Goal: Task Accomplishment & Management: Manage account settings

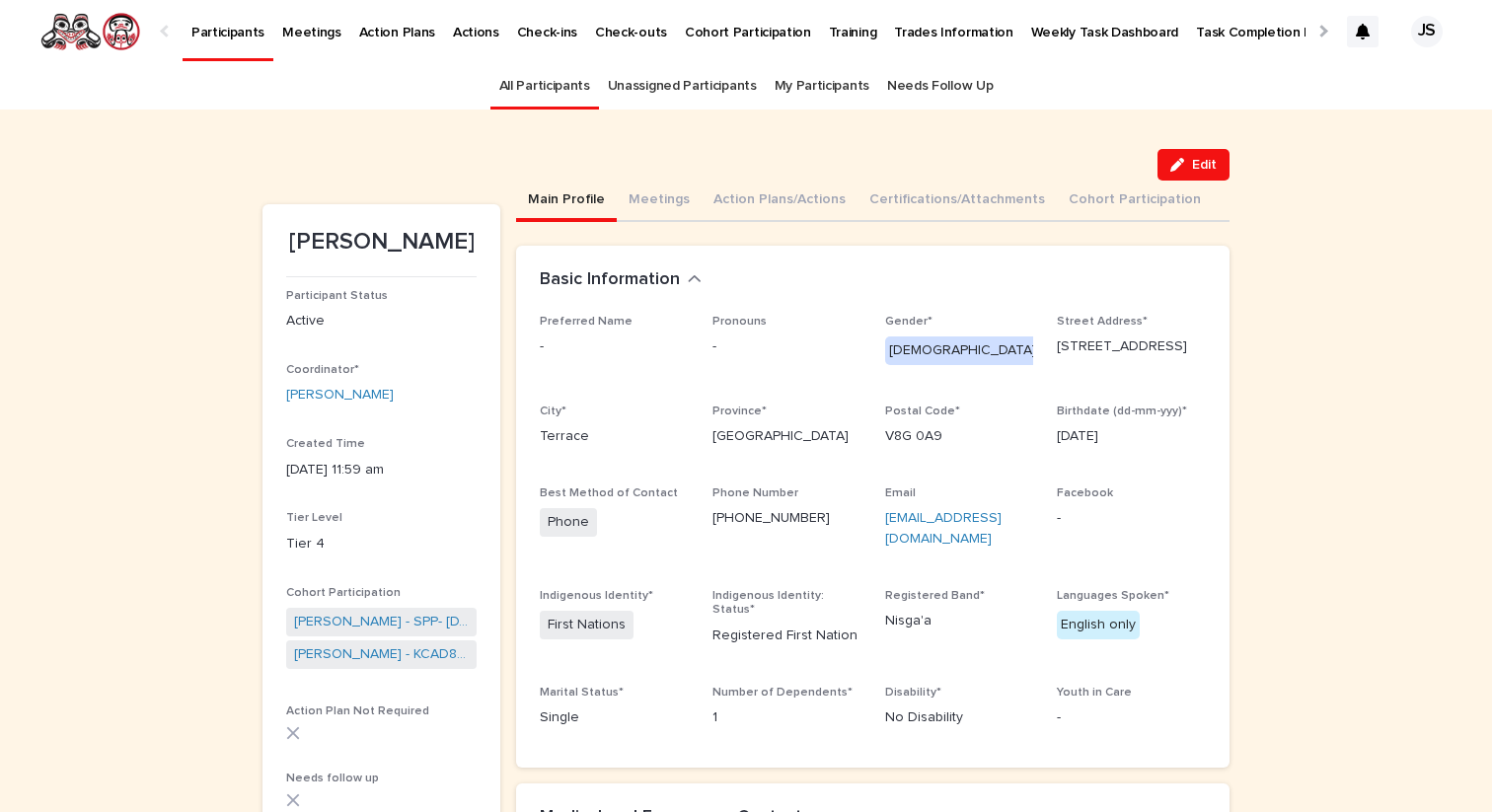
click at [208, 34] on p "Participants" at bounding box center [228, 21] width 73 height 42
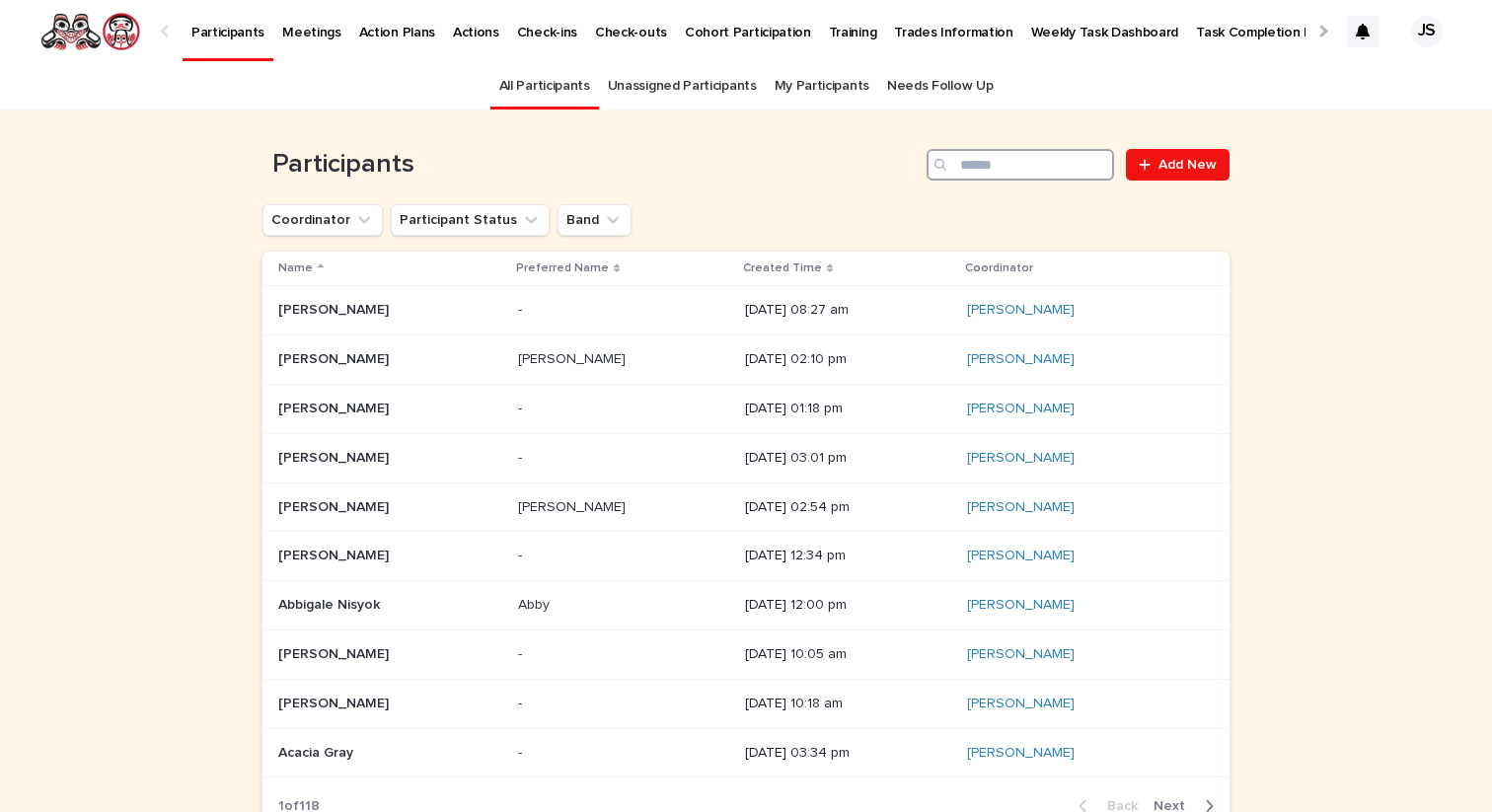
click at [962, 157] on input "Search" at bounding box center [1020, 165] width 188 height 32
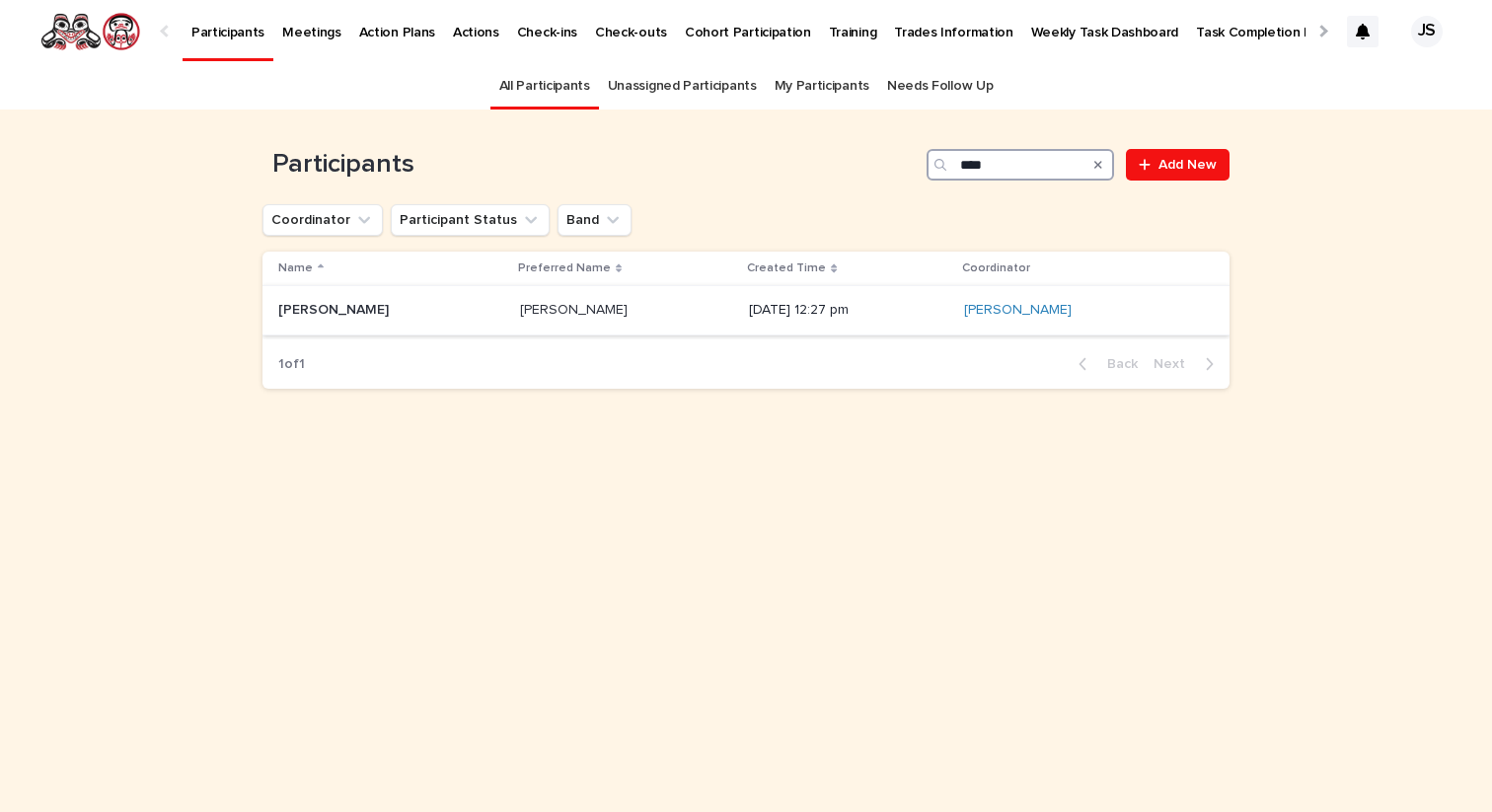
type input "****"
click at [320, 316] on p "Hugo Detlef" at bounding box center [335, 308] width 115 height 21
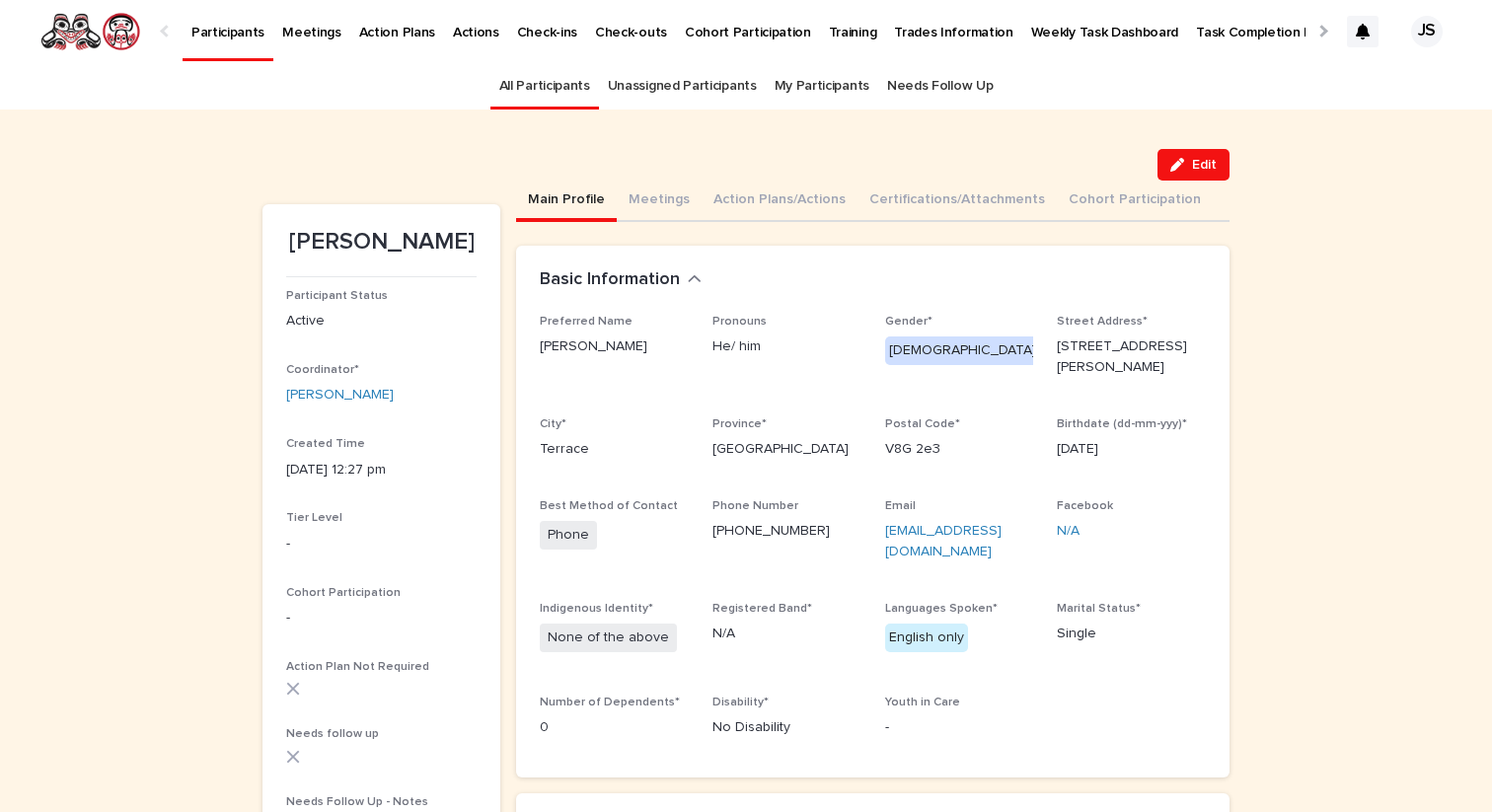
click at [1022, 44] on link "Weekly Task Dashboard" at bounding box center [1105, 30] width 166 height 61
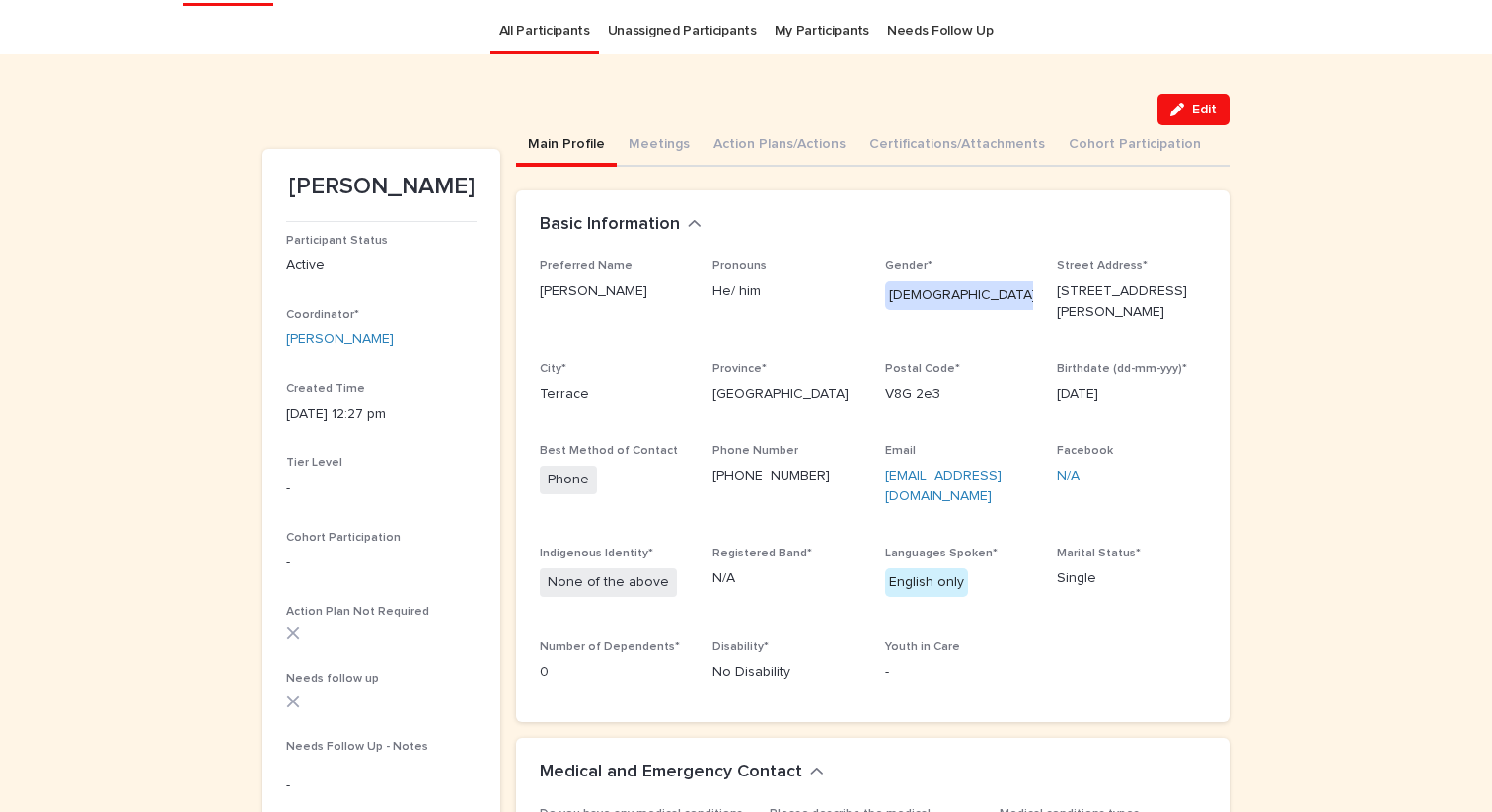
scroll to position [63, 0]
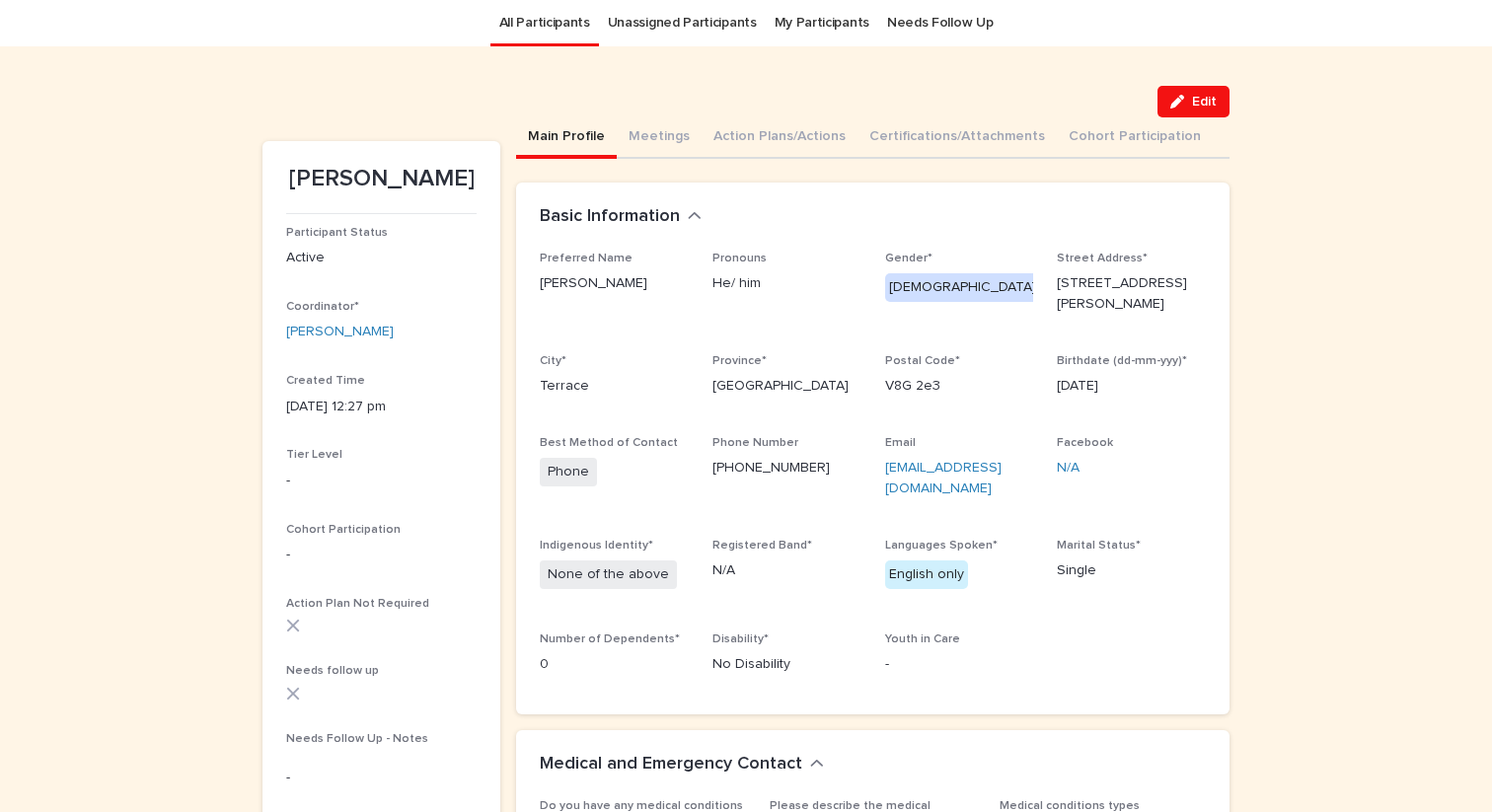
click at [534, 28] on link "All Participants" at bounding box center [544, 23] width 91 height 46
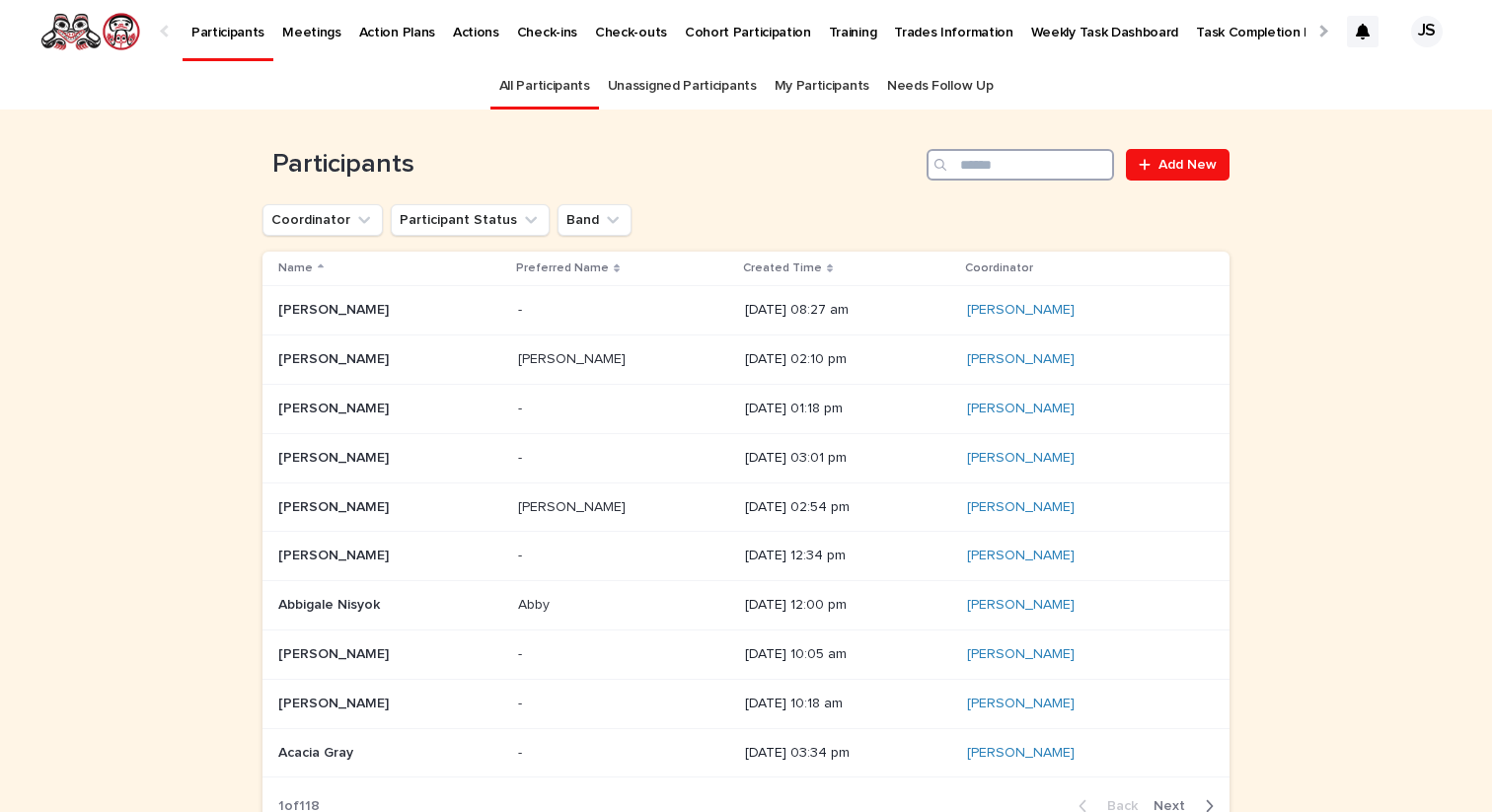
click at [1015, 168] on input "Search" at bounding box center [1020, 165] width 188 height 32
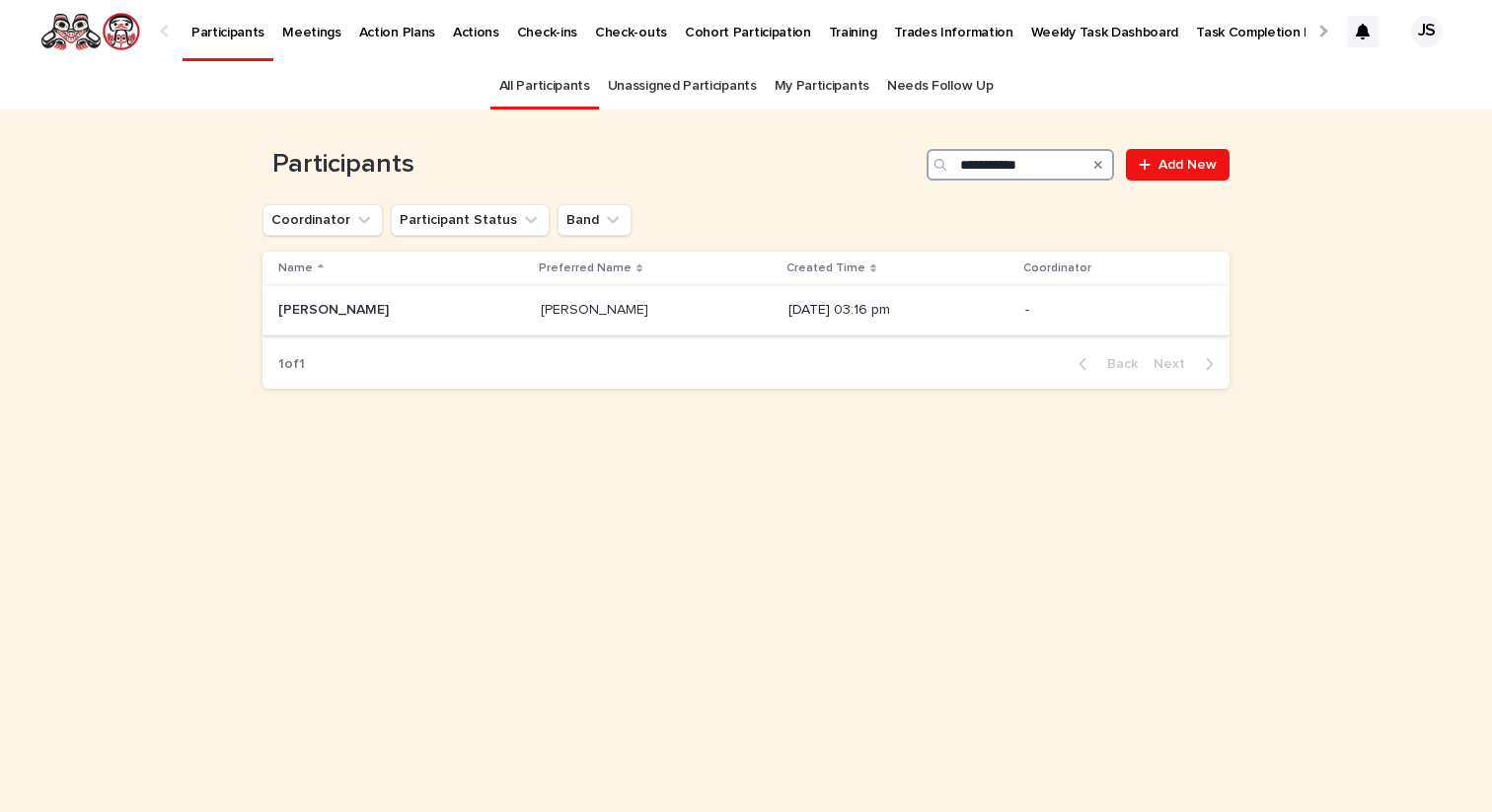
type input "**********"
click at [331, 304] on p "Eric Wilson" at bounding box center [335, 308] width 115 height 21
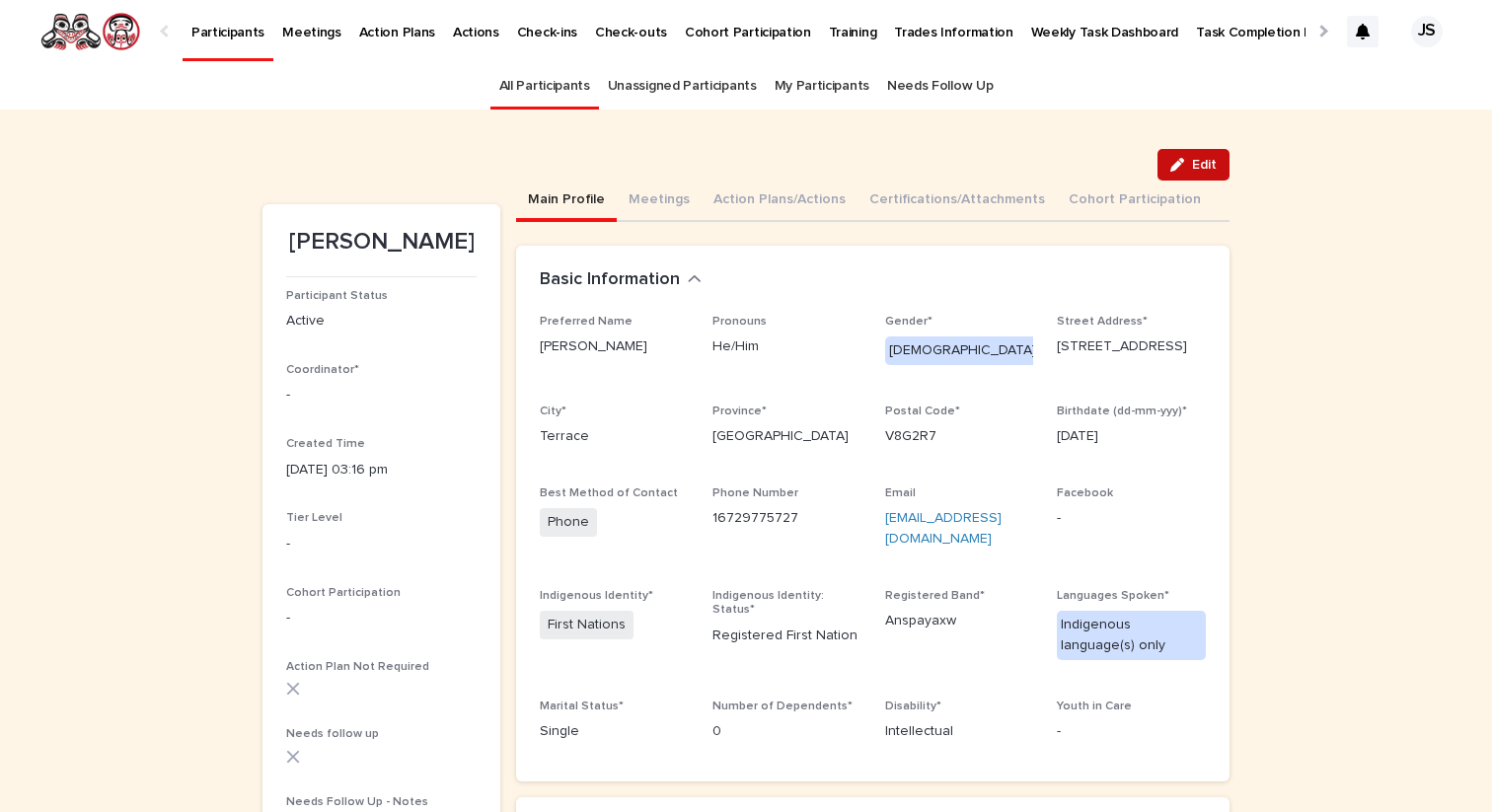
click at [1189, 159] on div "button" at bounding box center [1181, 165] width 22 height 14
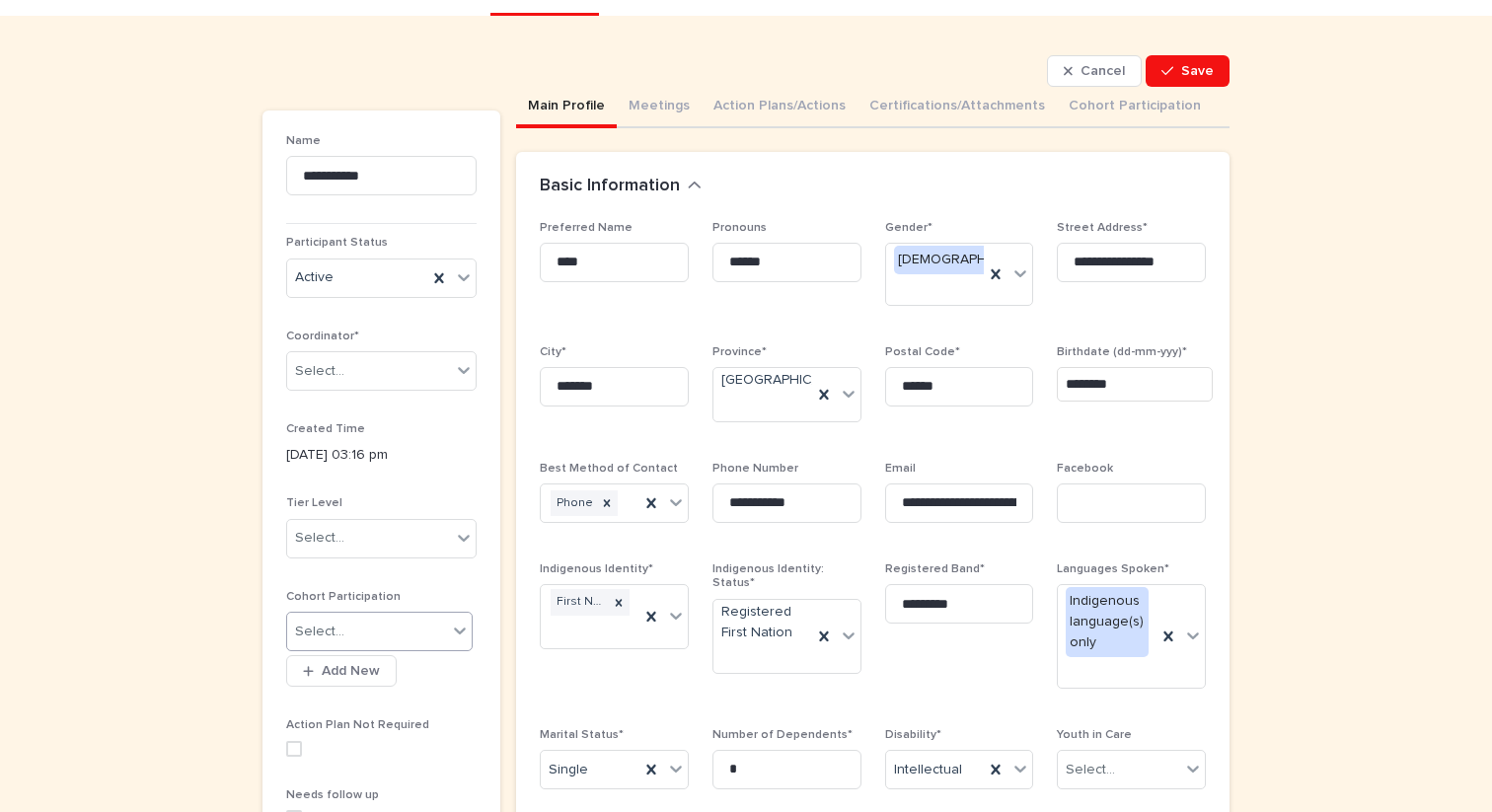
scroll to position [204, 0]
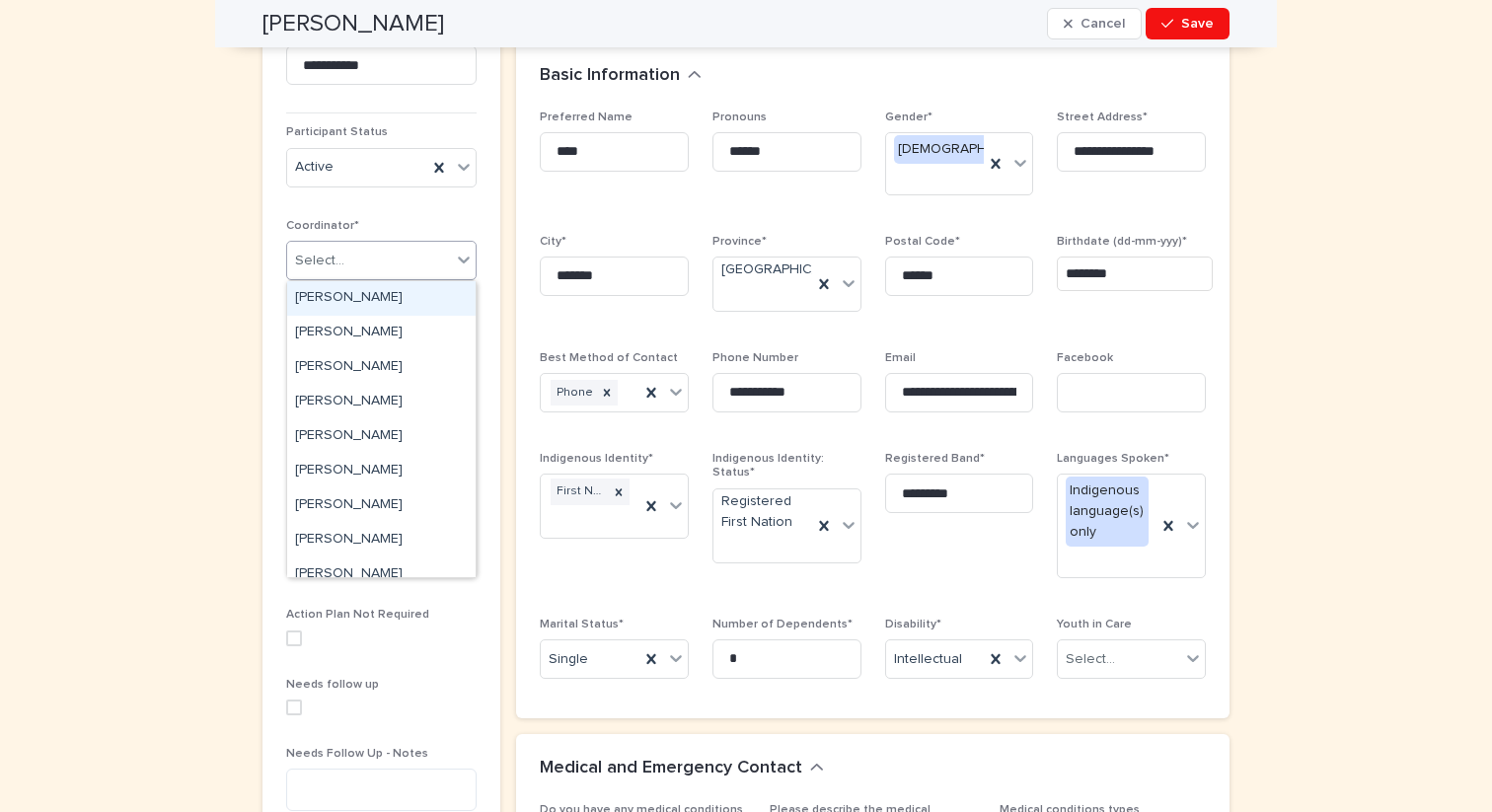
click at [324, 260] on div "Select..." at bounding box center [319, 260] width 49 height 21
click at [304, 500] on div "[PERSON_NAME]" at bounding box center [381, 505] width 189 height 35
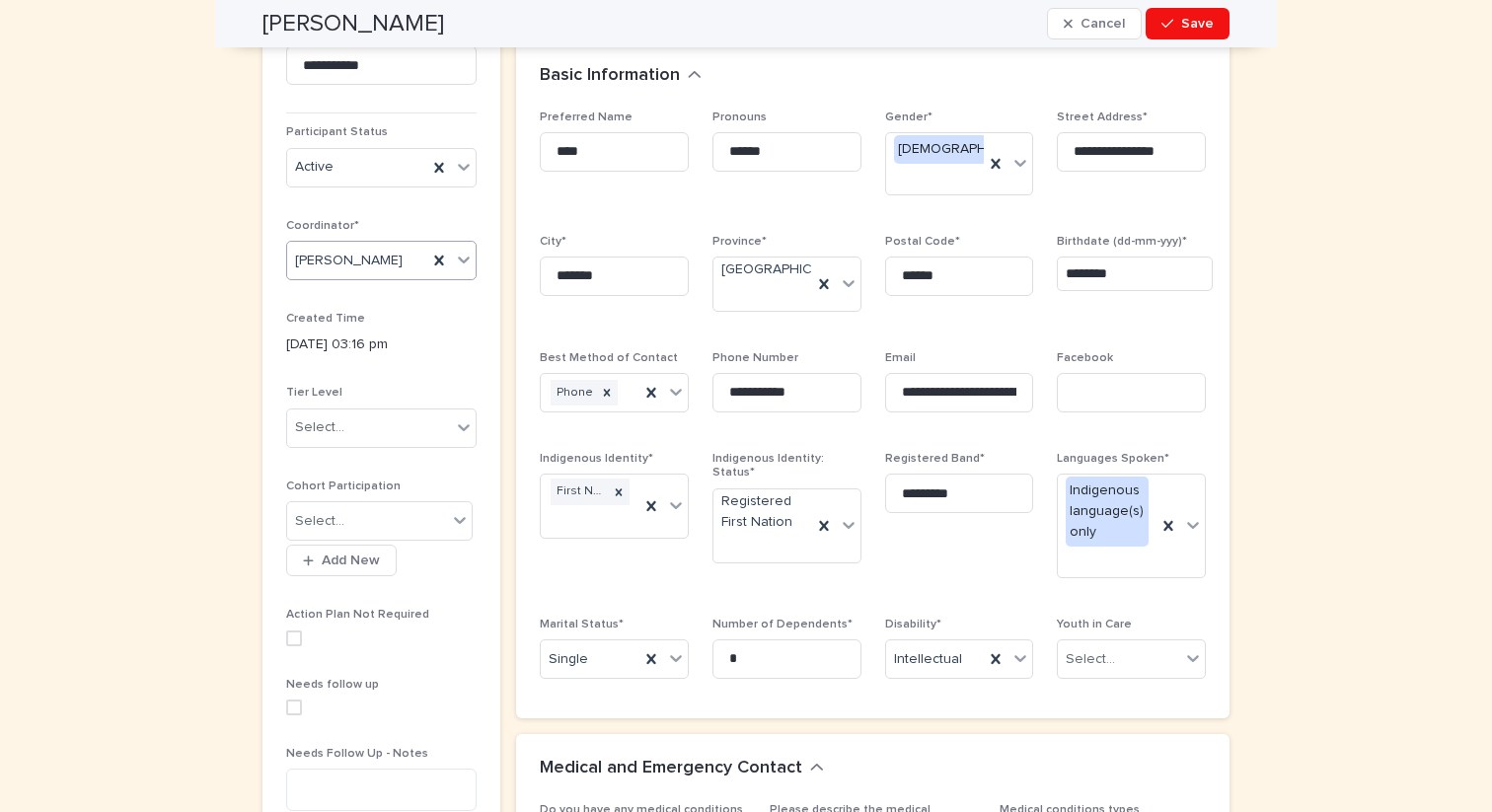
click at [291, 709] on span at bounding box center [294, 707] width 16 height 16
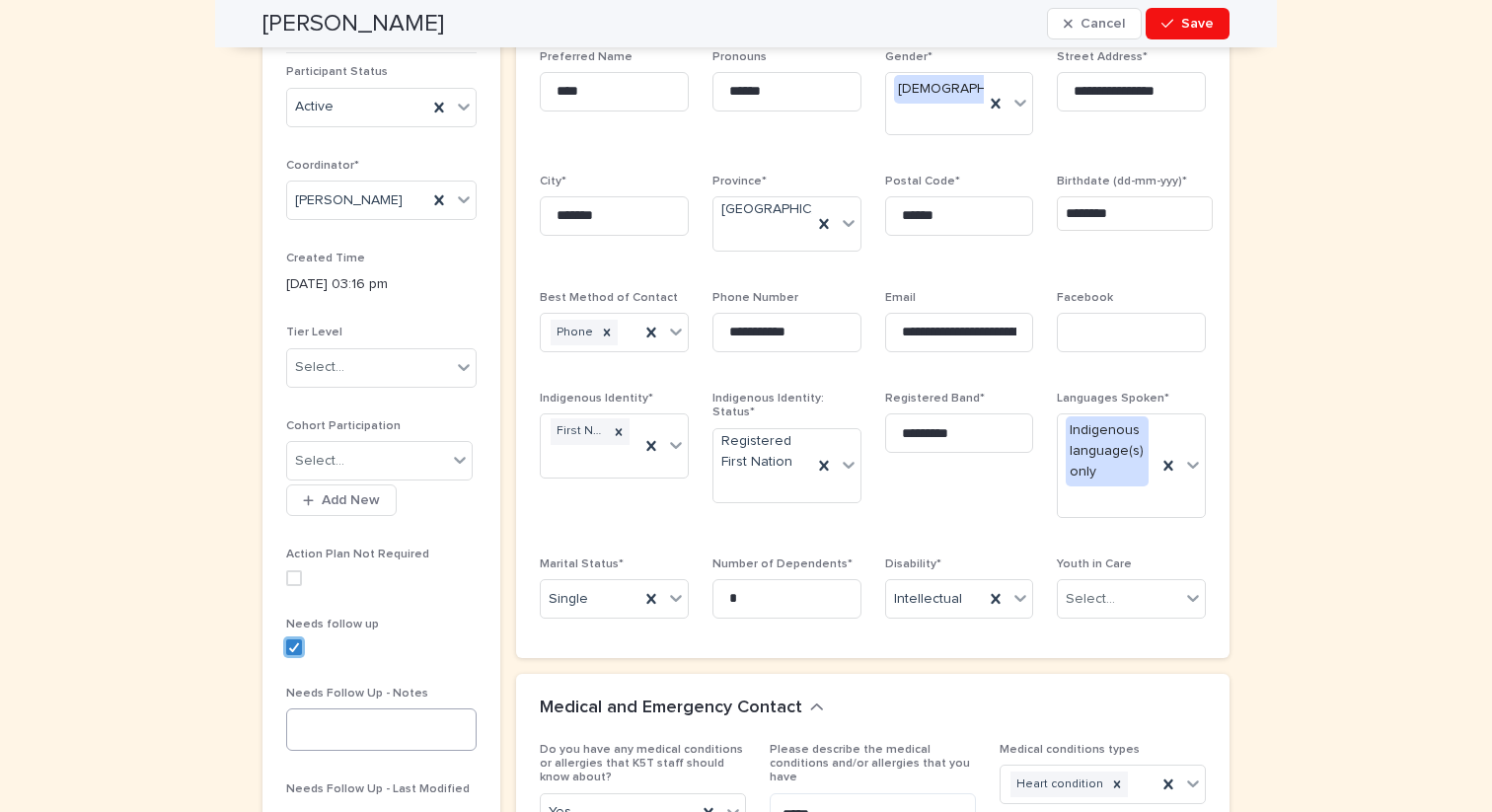
scroll to position [270, 0]
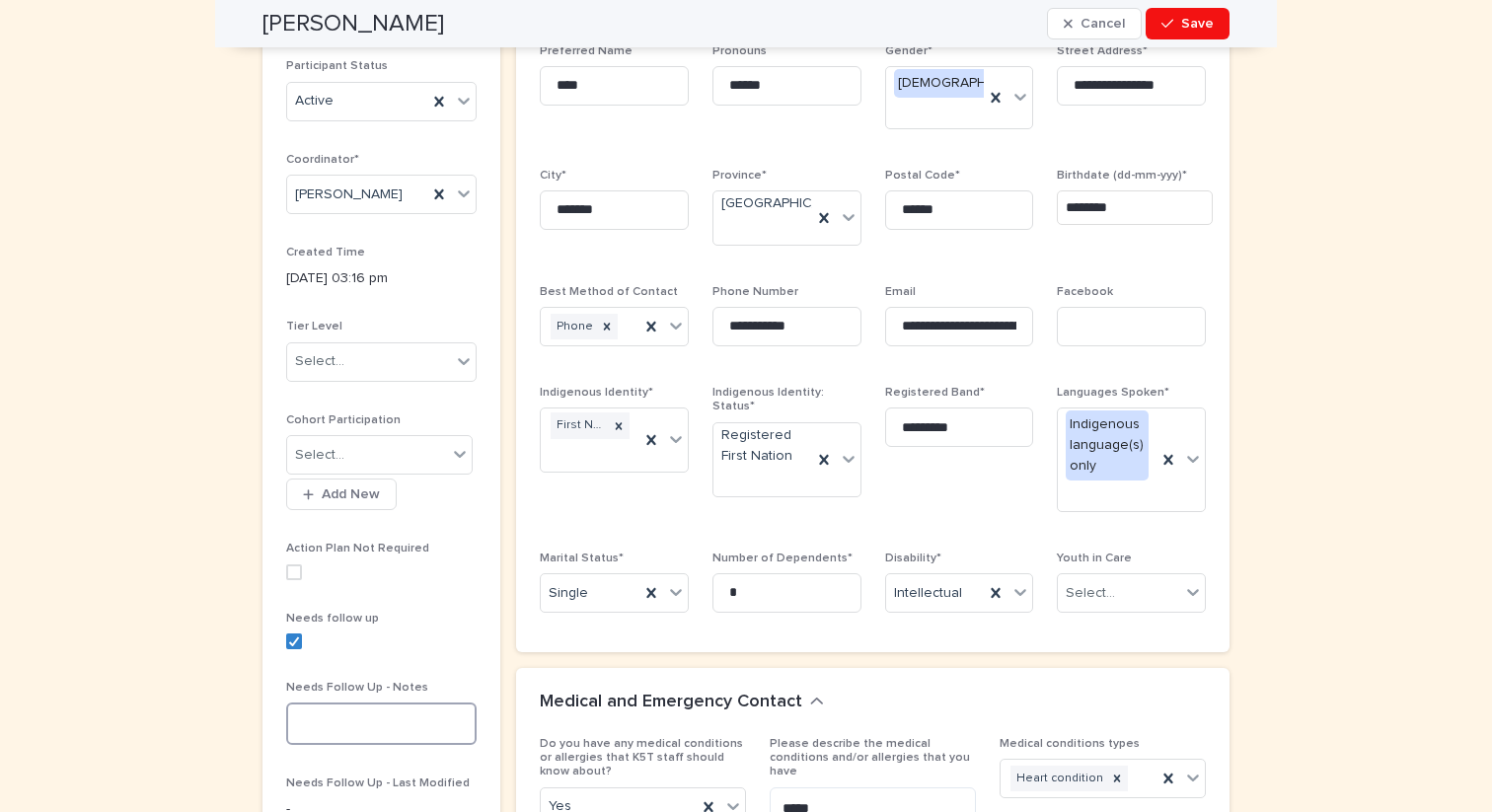
click at [315, 714] on textarea at bounding box center [381, 723] width 191 height 43
type textarea "**********"
click at [1208, 20] on span "Save" at bounding box center [1197, 24] width 33 height 14
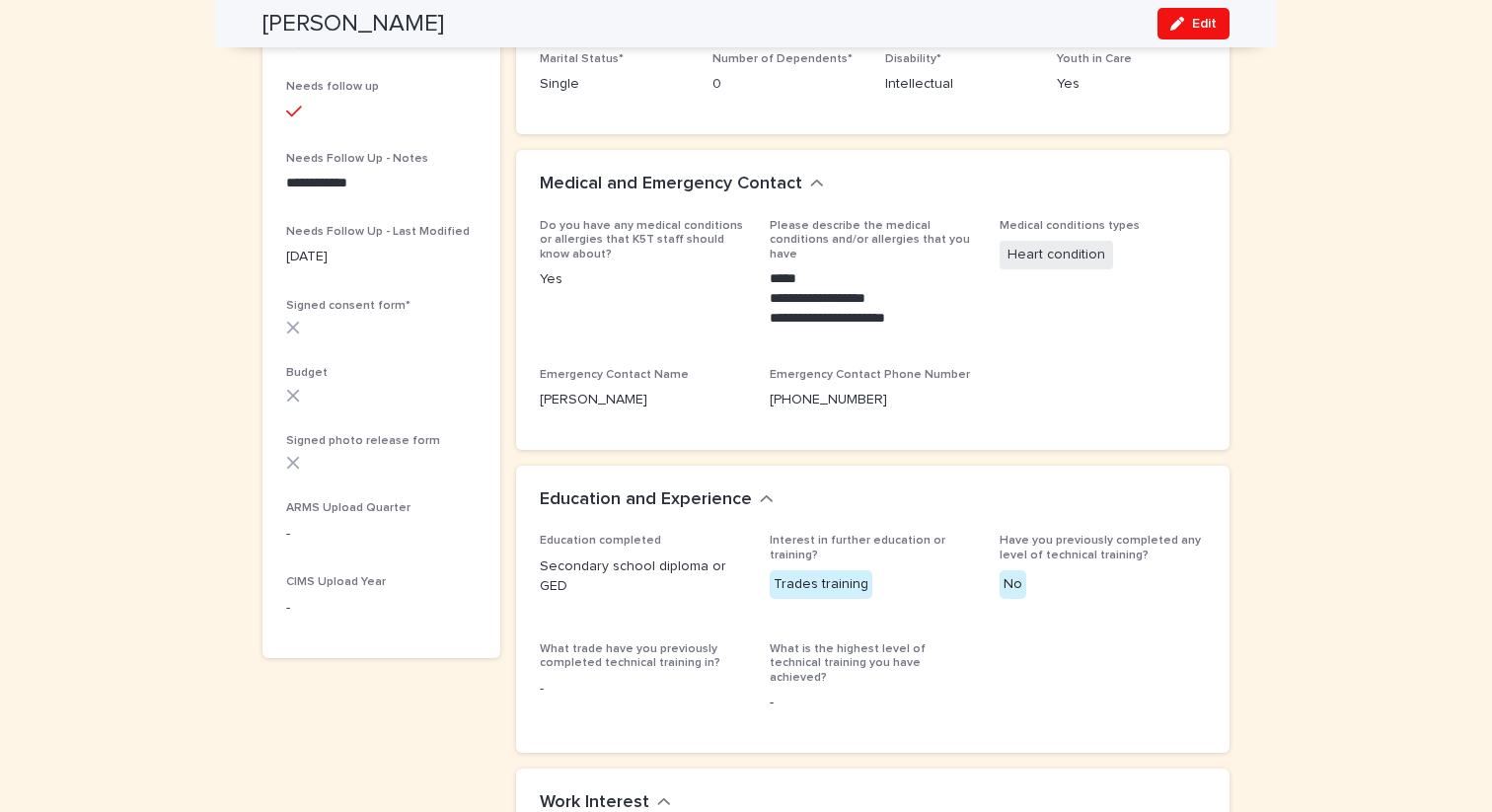
scroll to position [0, 0]
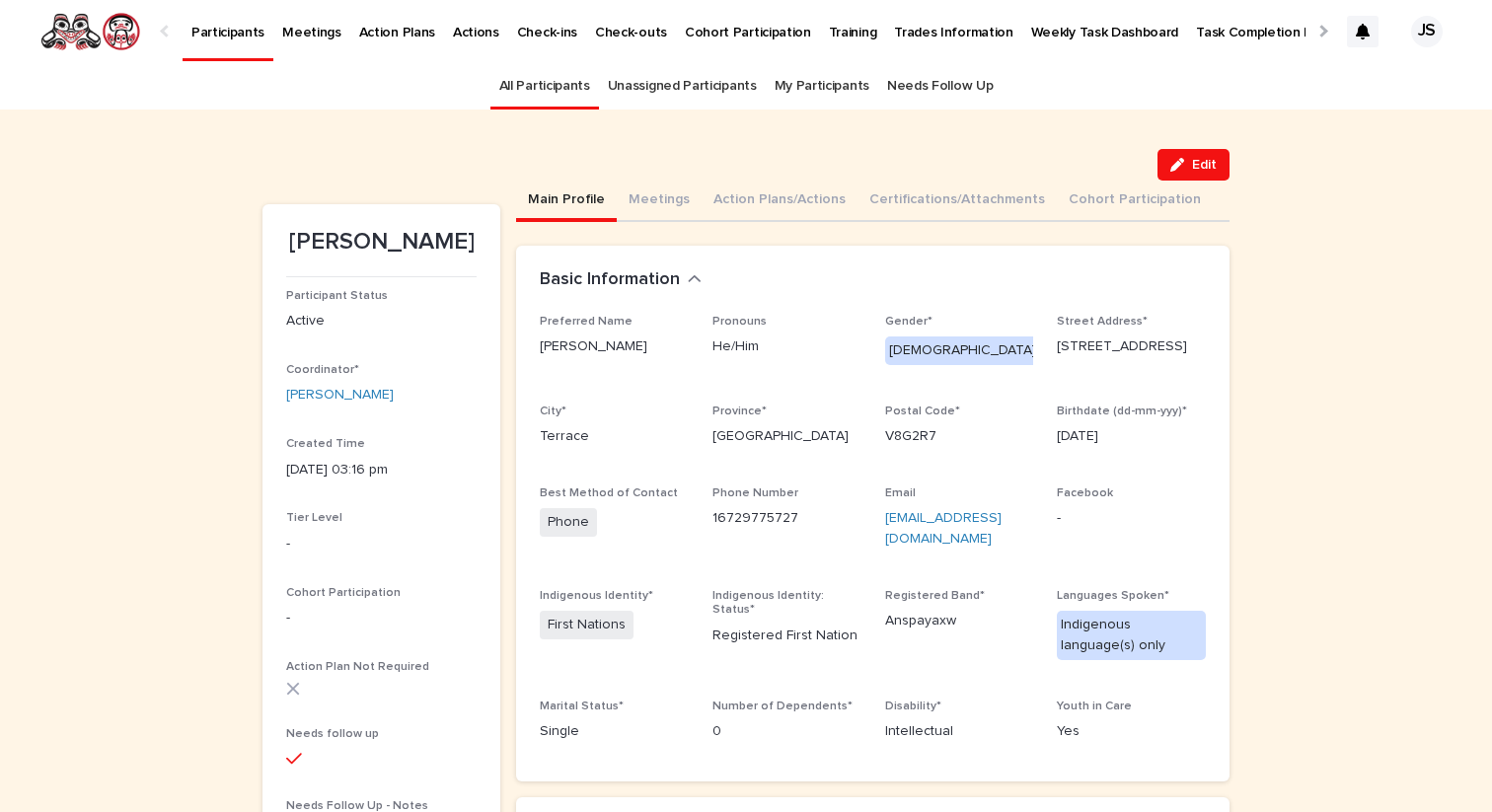
click at [229, 41] on p "Participants" at bounding box center [228, 21] width 73 height 42
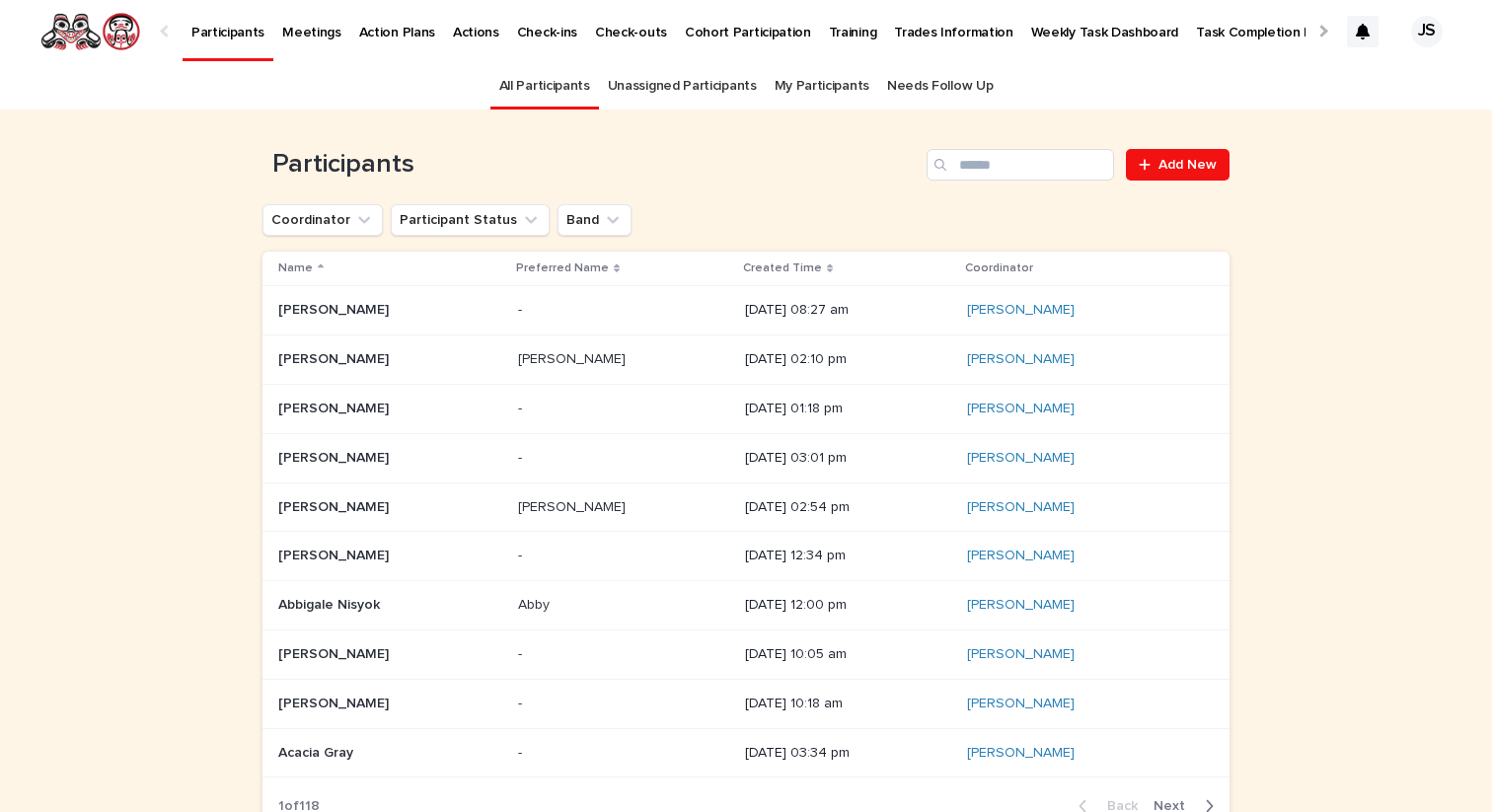
click at [1050, 29] on p "Weekly Task Dashboard" at bounding box center [1105, 21] width 148 height 42
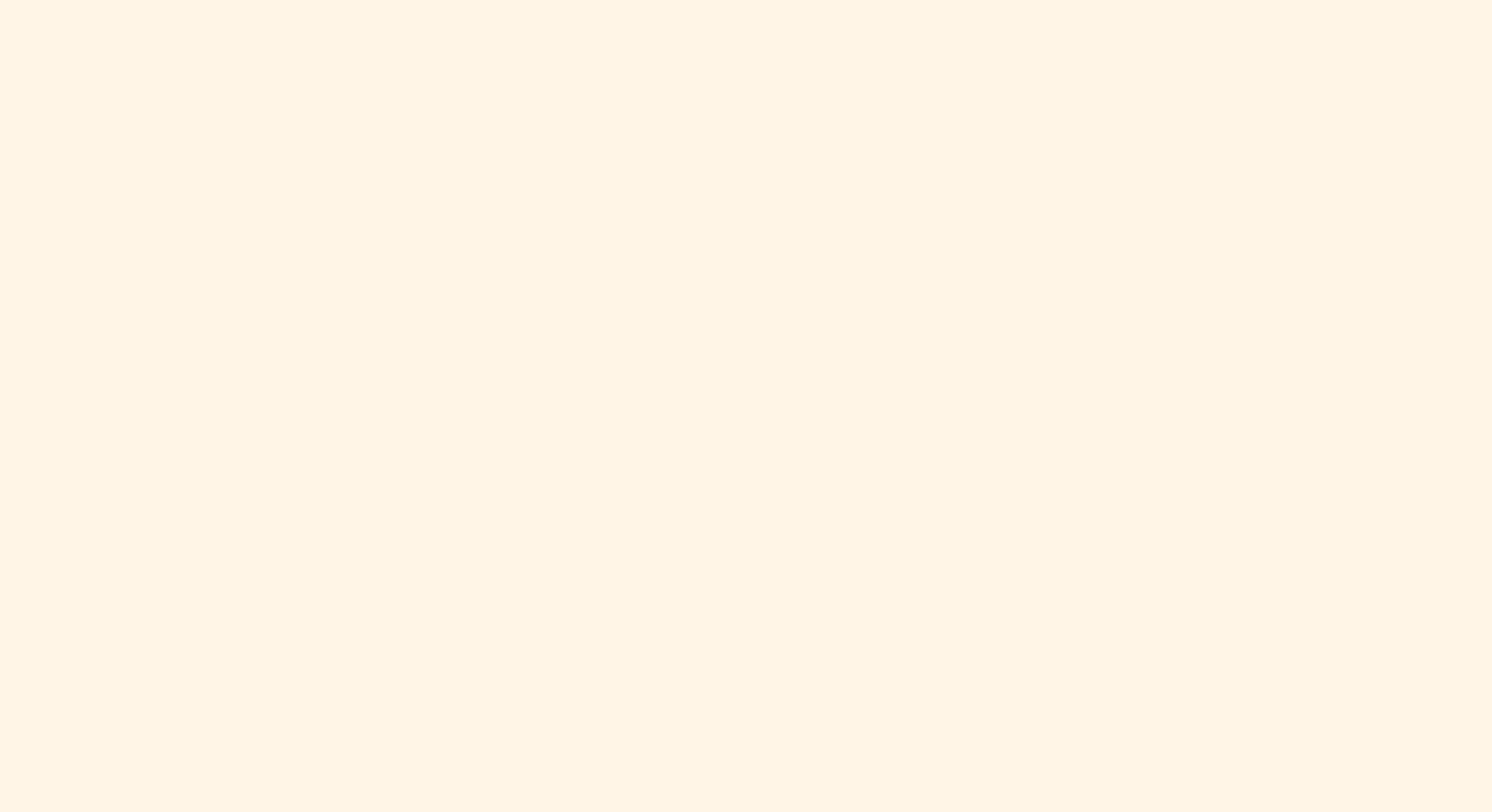
scroll to position [951, 0]
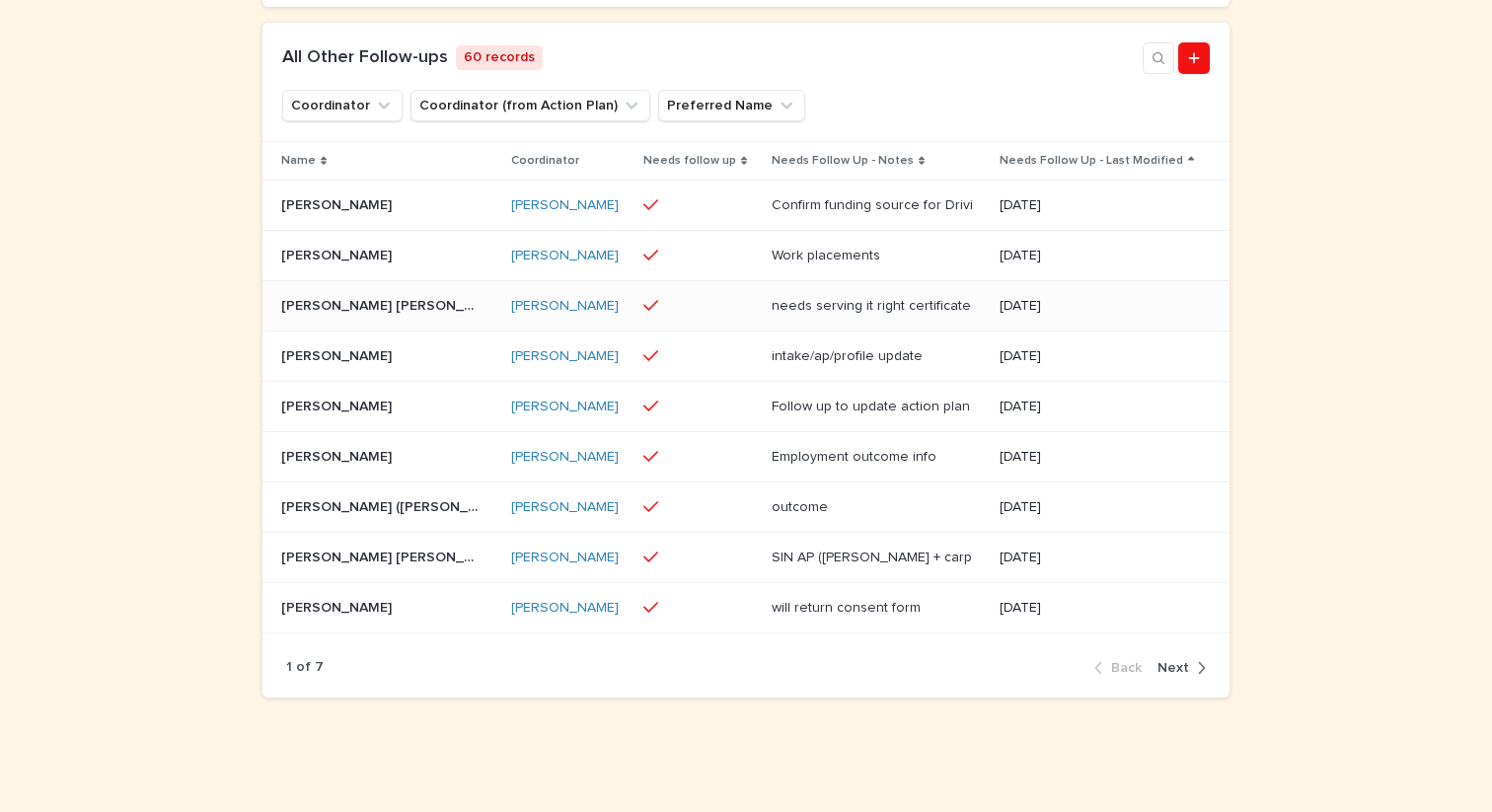
scroll to position [1037, 0]
click at [1180, 669] on span "Next" at bounding box center [1174, 667] width 32 height 14
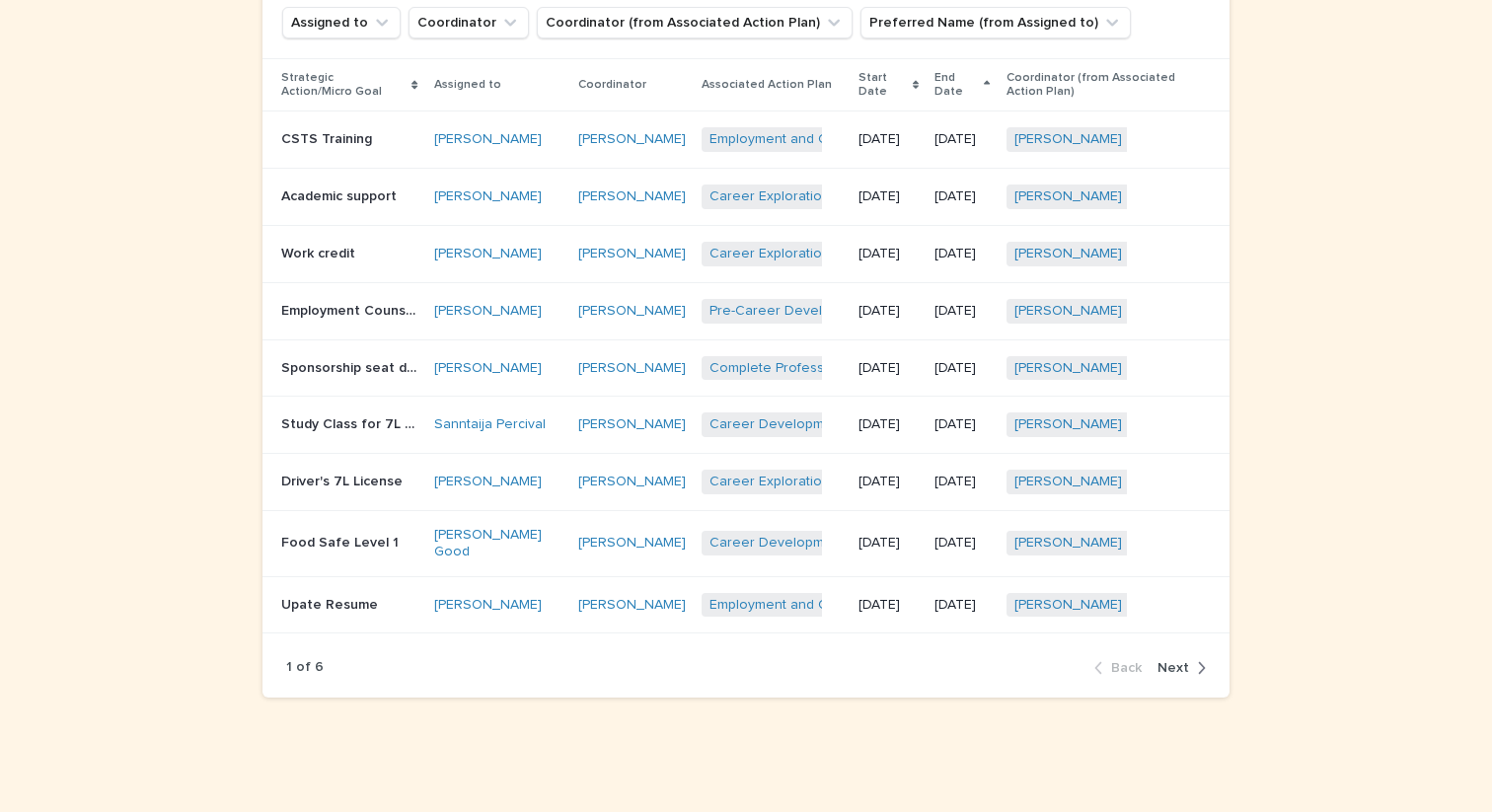
scroll to position [1173, 0]
click at [1174, 674] on span "Next" at bounding box center [1174, 667] width 32 height 14
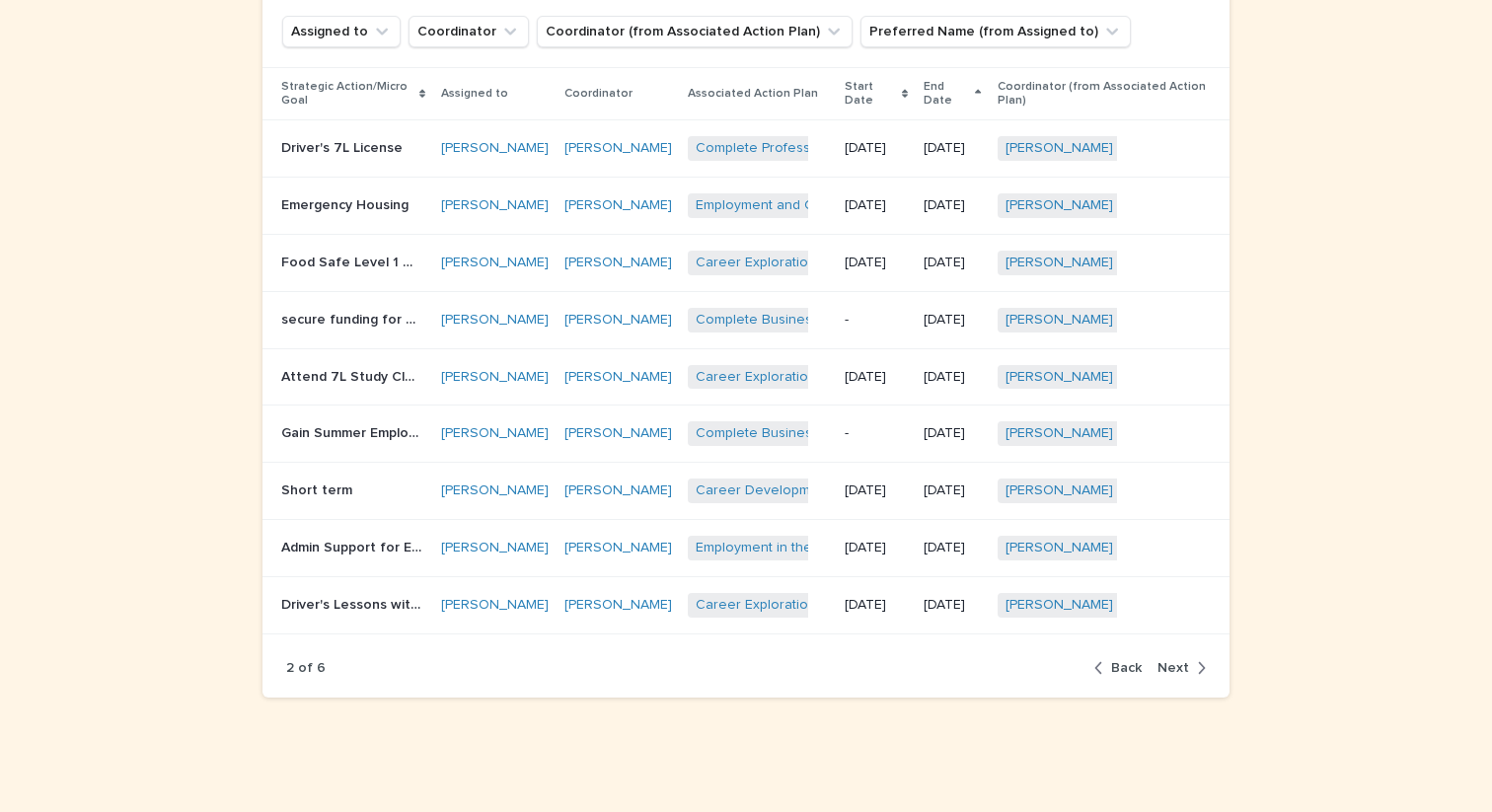
scroll to position [1143, 0]
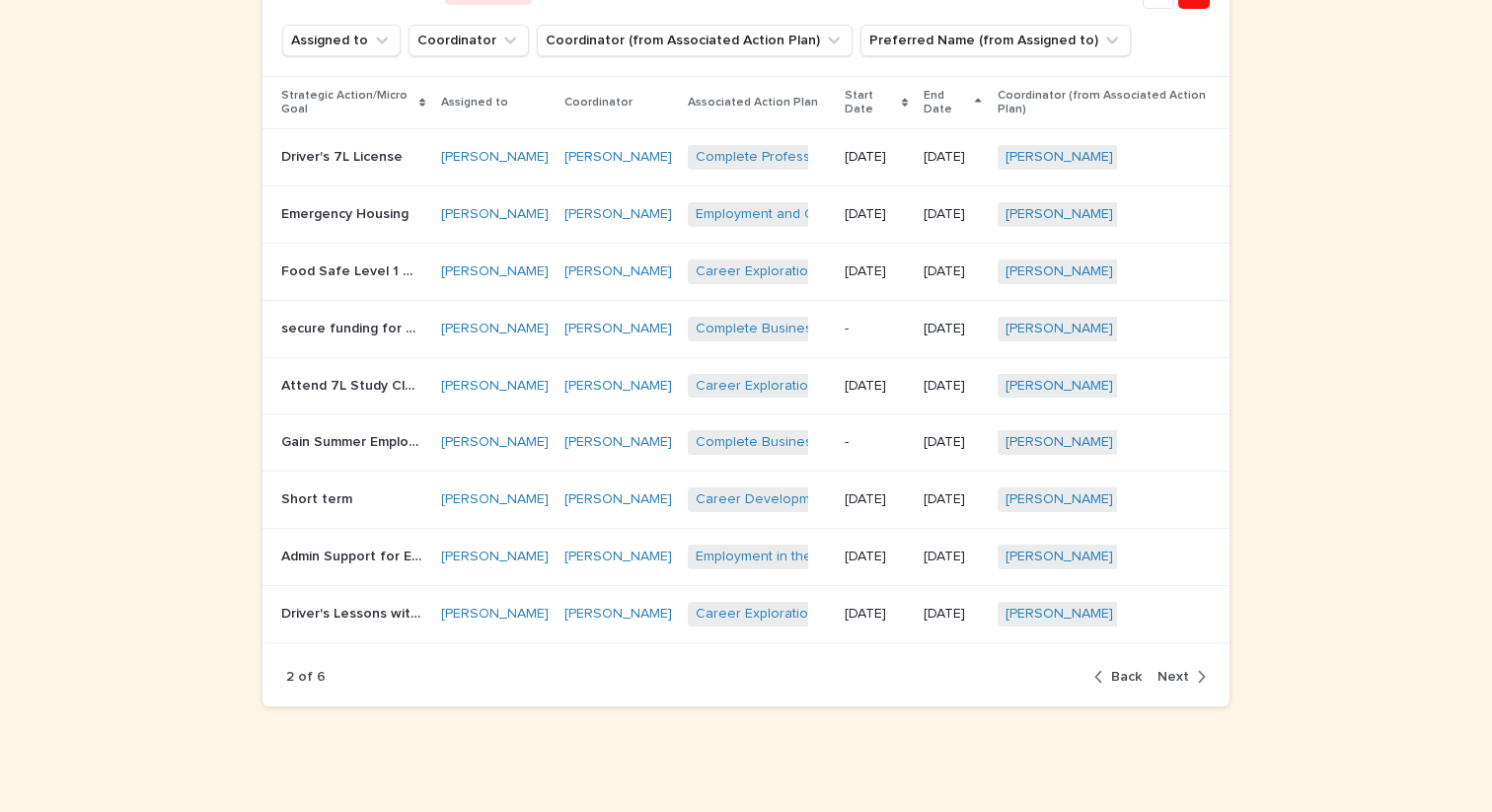
click at [1176, 683] on span "Next" at bounding box center [1174, 676] width 32 height 14
click at [513, 222] on link "Jake McMillan" at bounding box center [495, 214] width 108 height 17
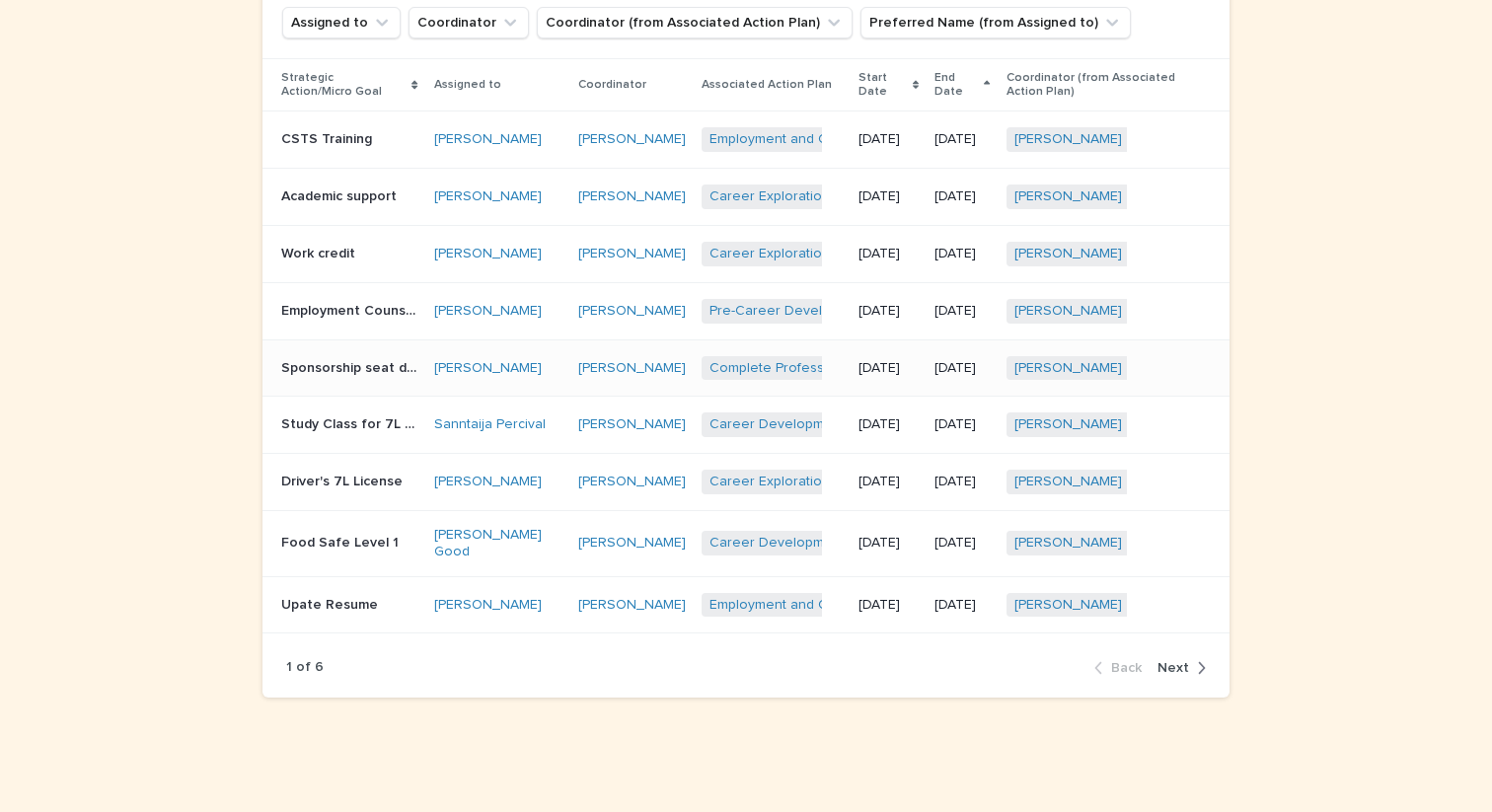
scroll to position [1274, 0]
click at [1170, 662] on span "Next" at bounding box center [1174, 667] width 32 height 14
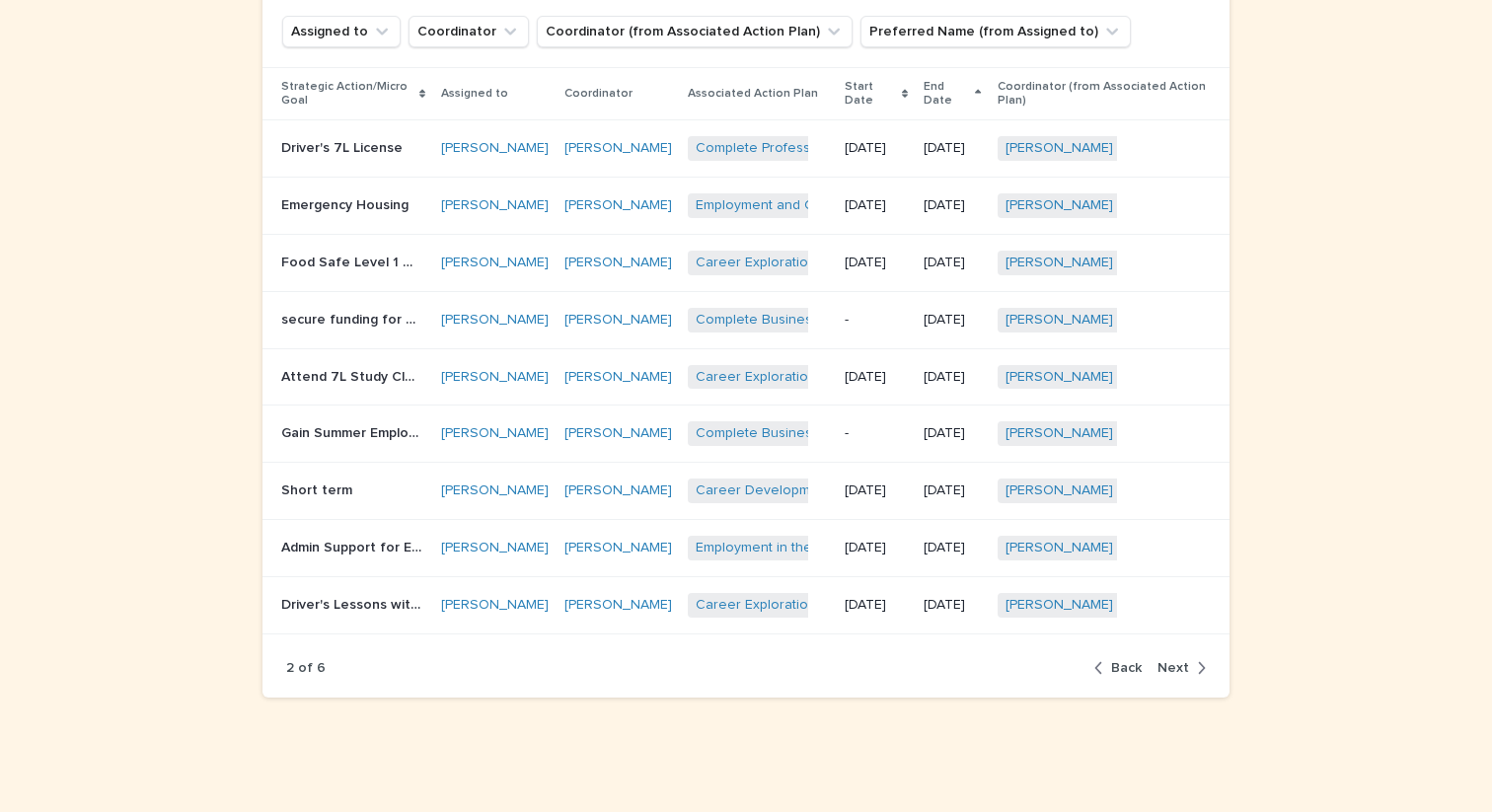
scroll to position [1214, 0]
click at [1182, 658] on button "Next" at bounding box center [1178, 667] width 56 height 18
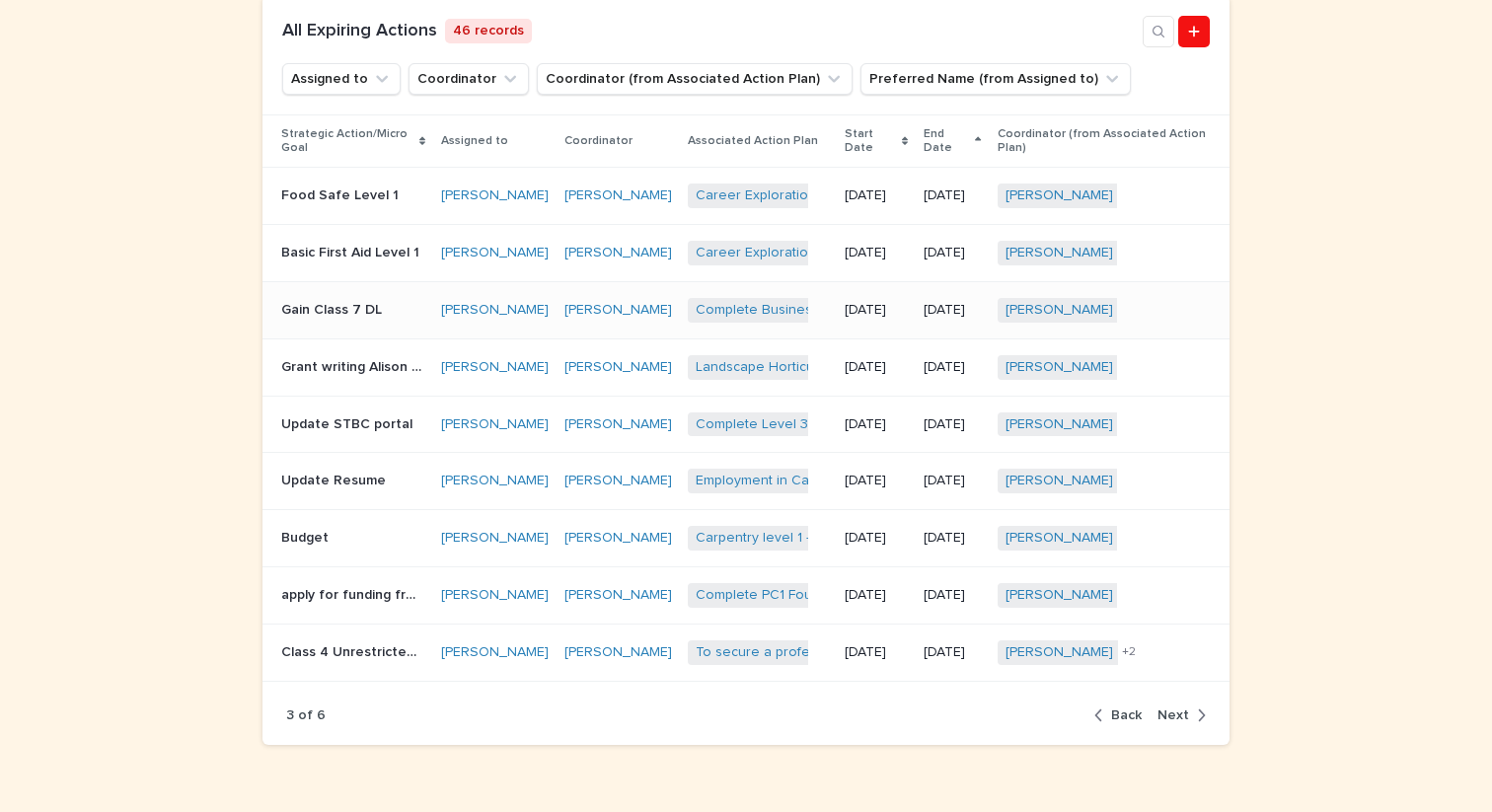
scroll to position [1111, 0]
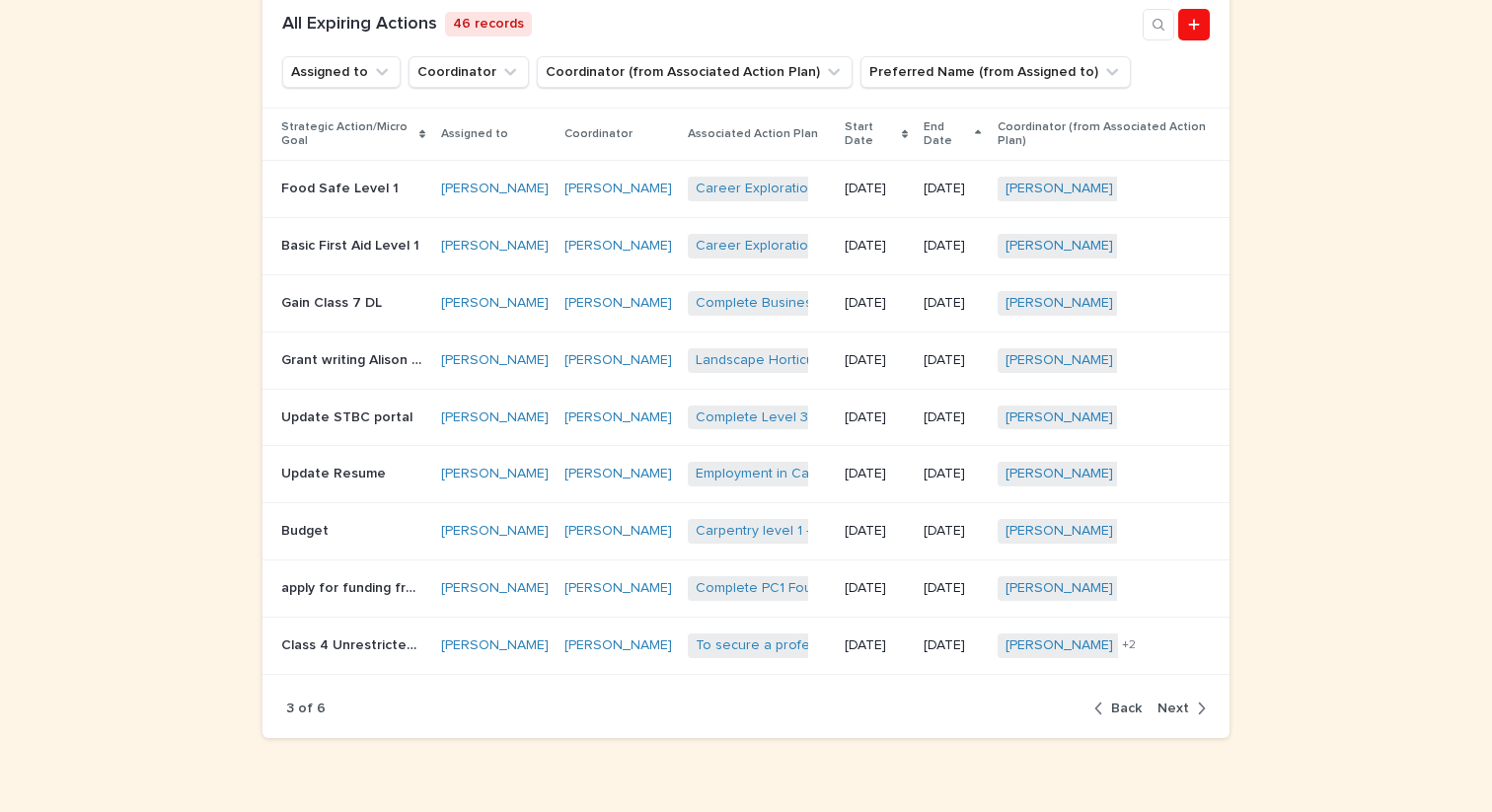
click at [1114, 717] on button "Back" at bounding box center [1121, 708] width 55 height 18
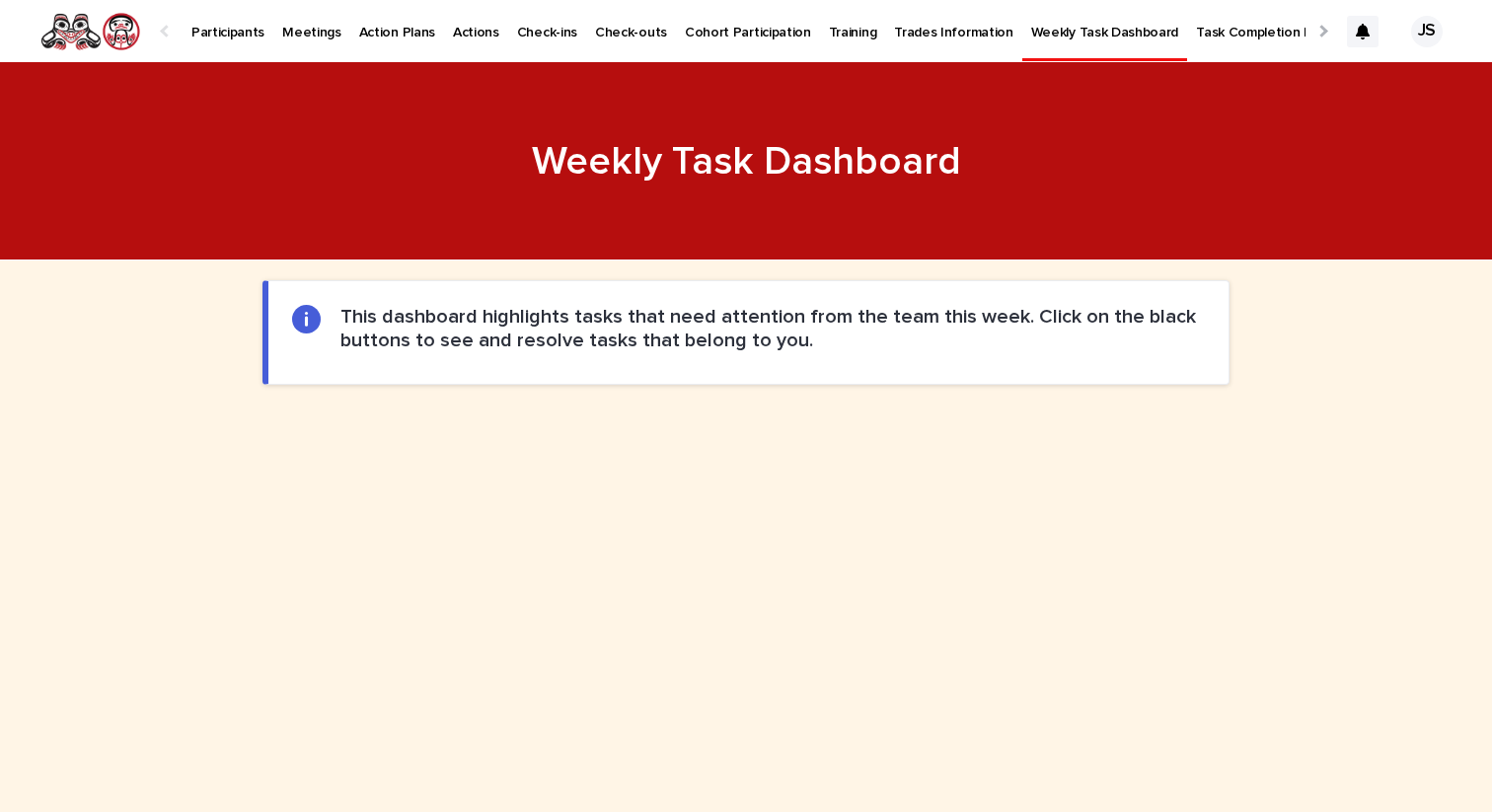
scroll to position [914, 0]
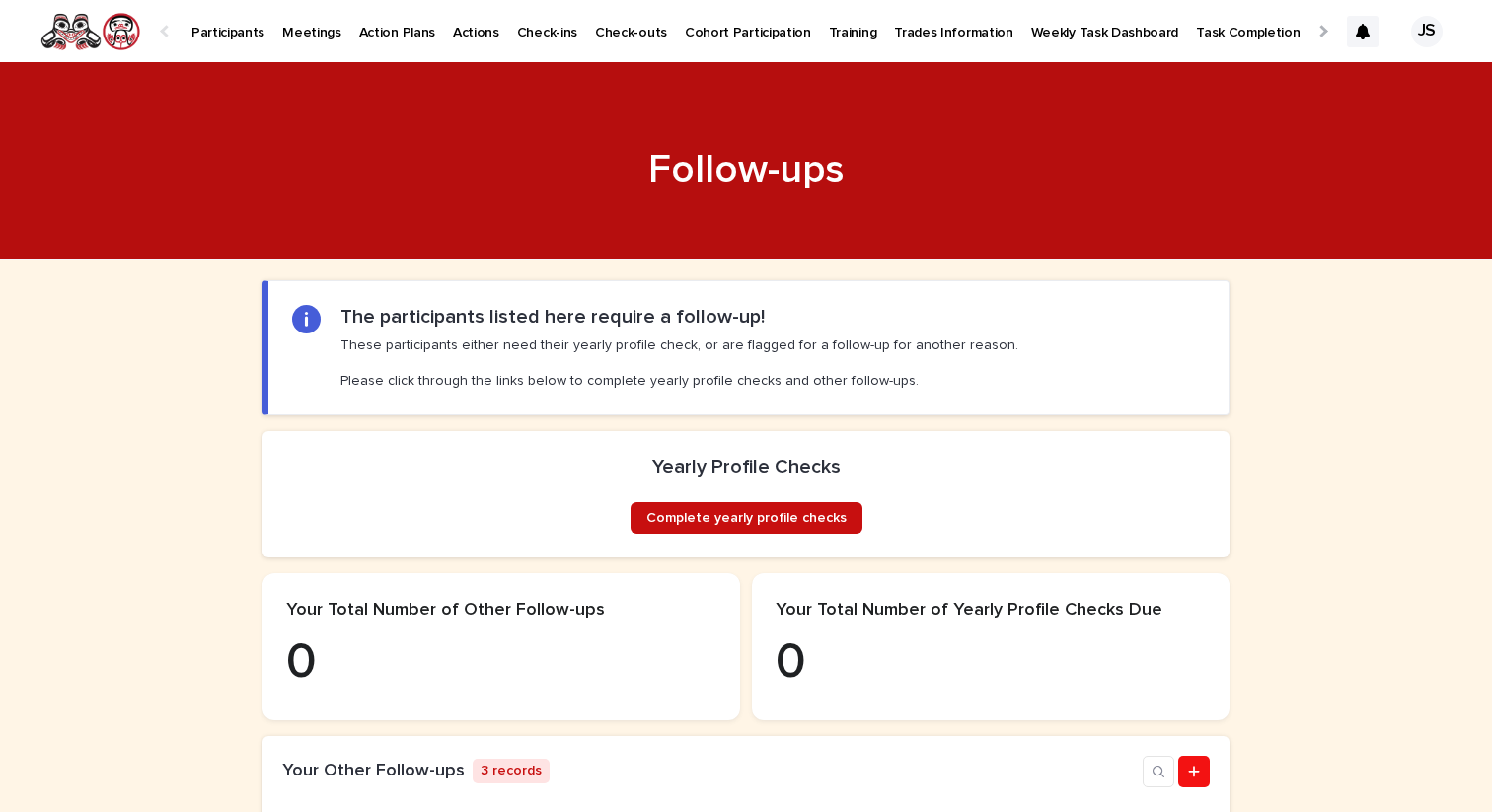
click at [805, 534] on link "Complete yearly profile checks" at bounding box center [746, 518] width 232 height 32
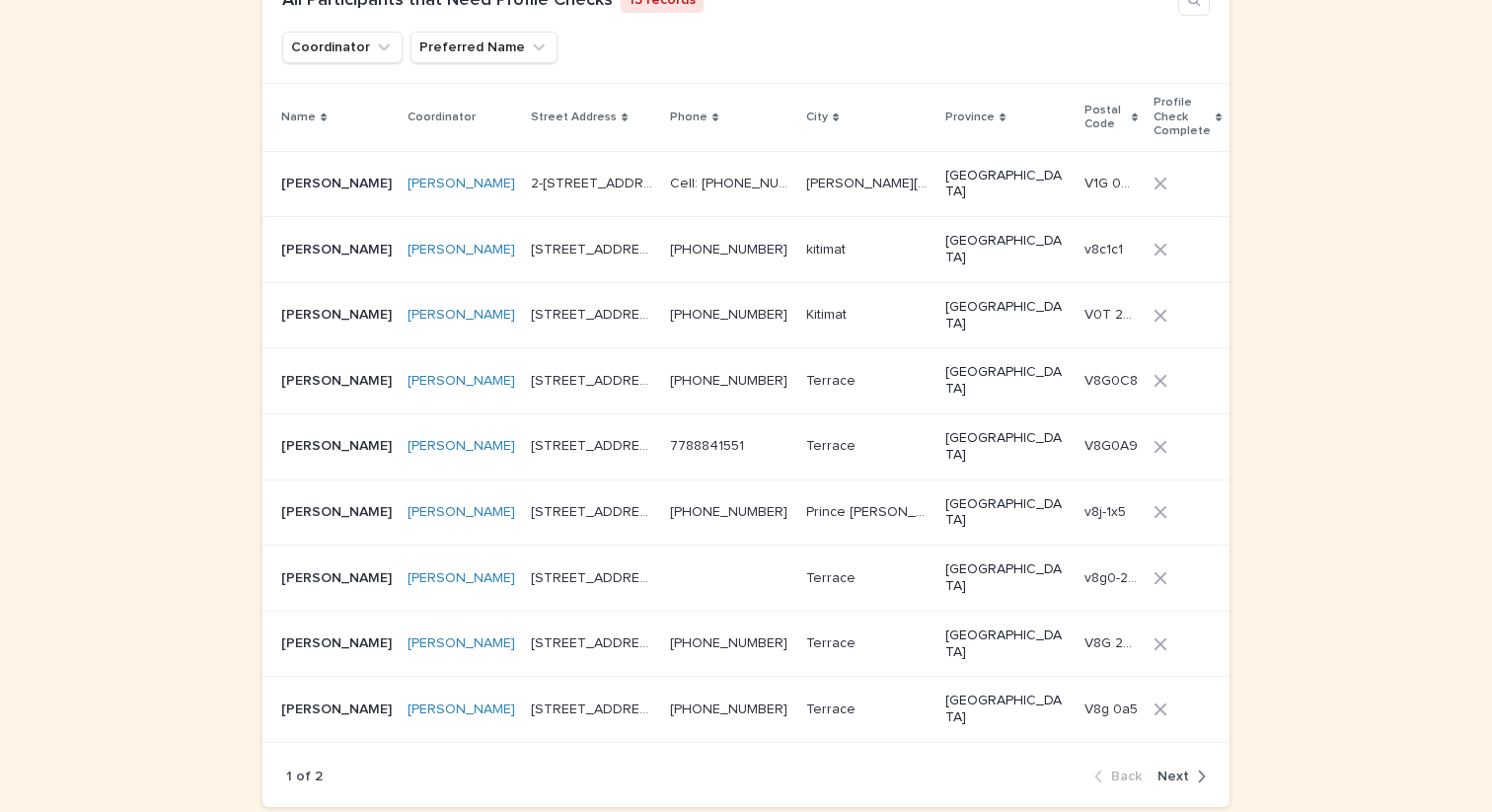
scroll to position [1119, 0]
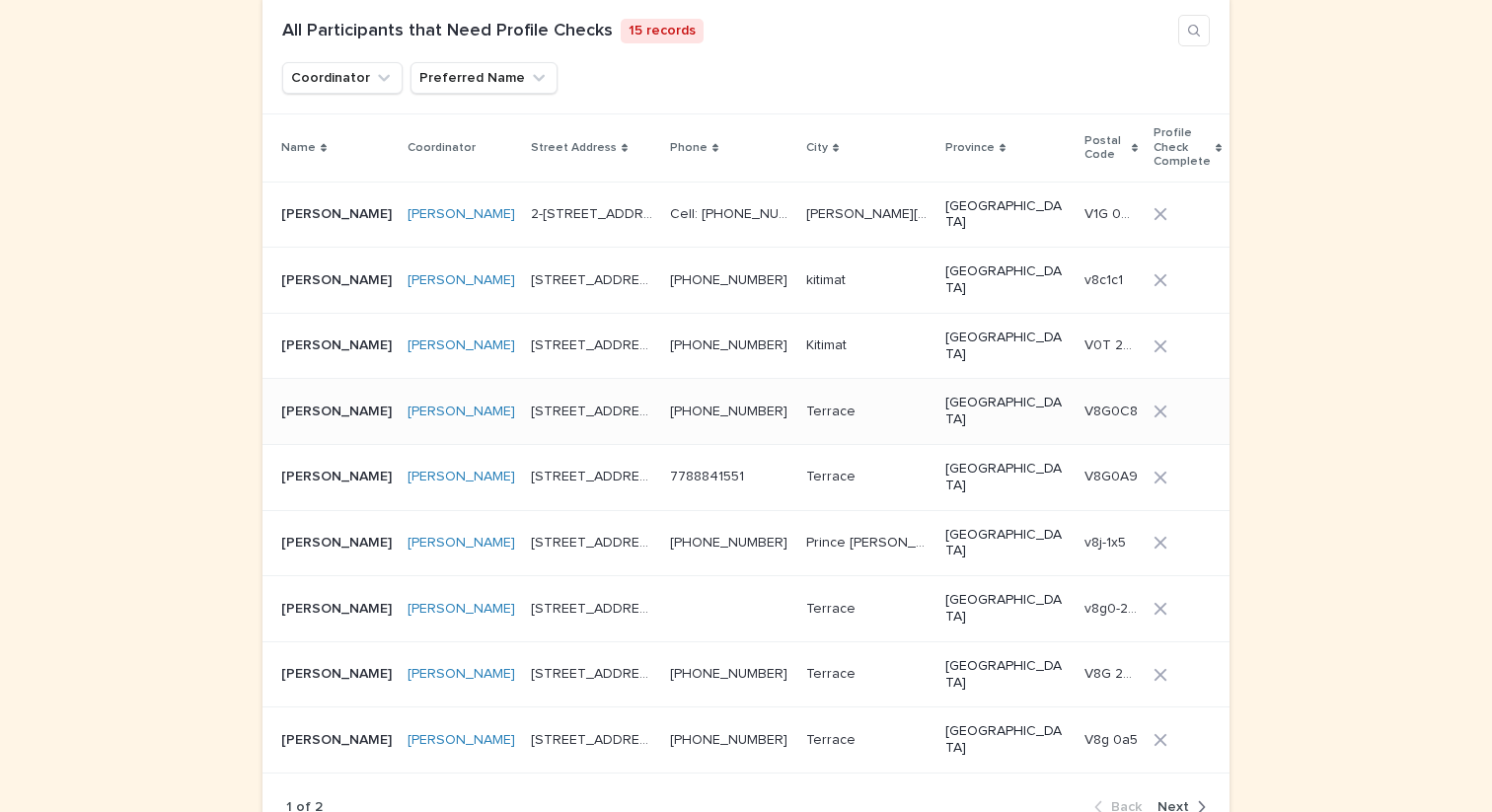
click at [310, 399] on p "[PERSON_NAME]" at bounding box center [338, 409] width 115 height 21
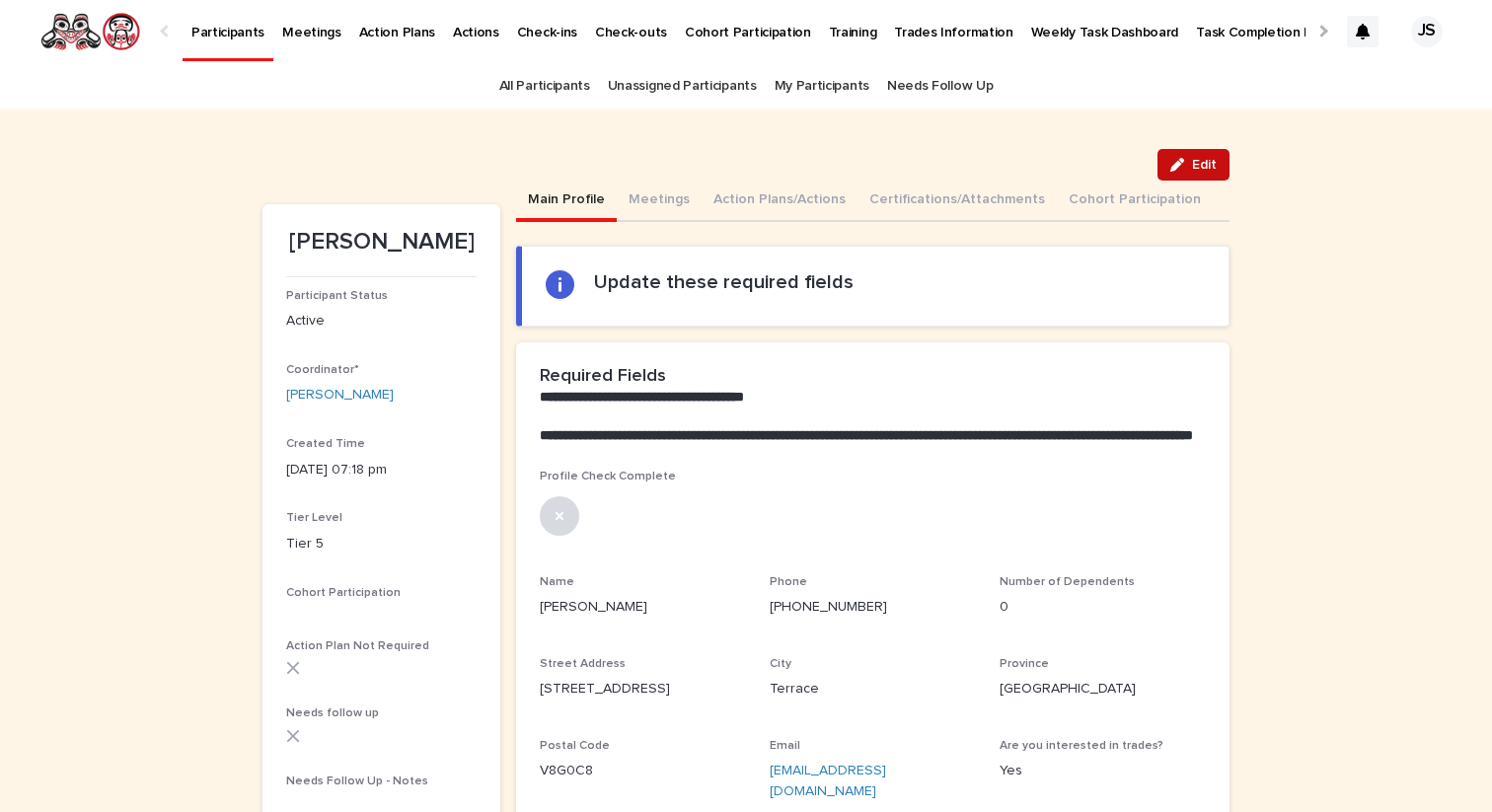
click at [1193, 170] on span "Edit" at bounding box center [1204, 165] width 25 height 14
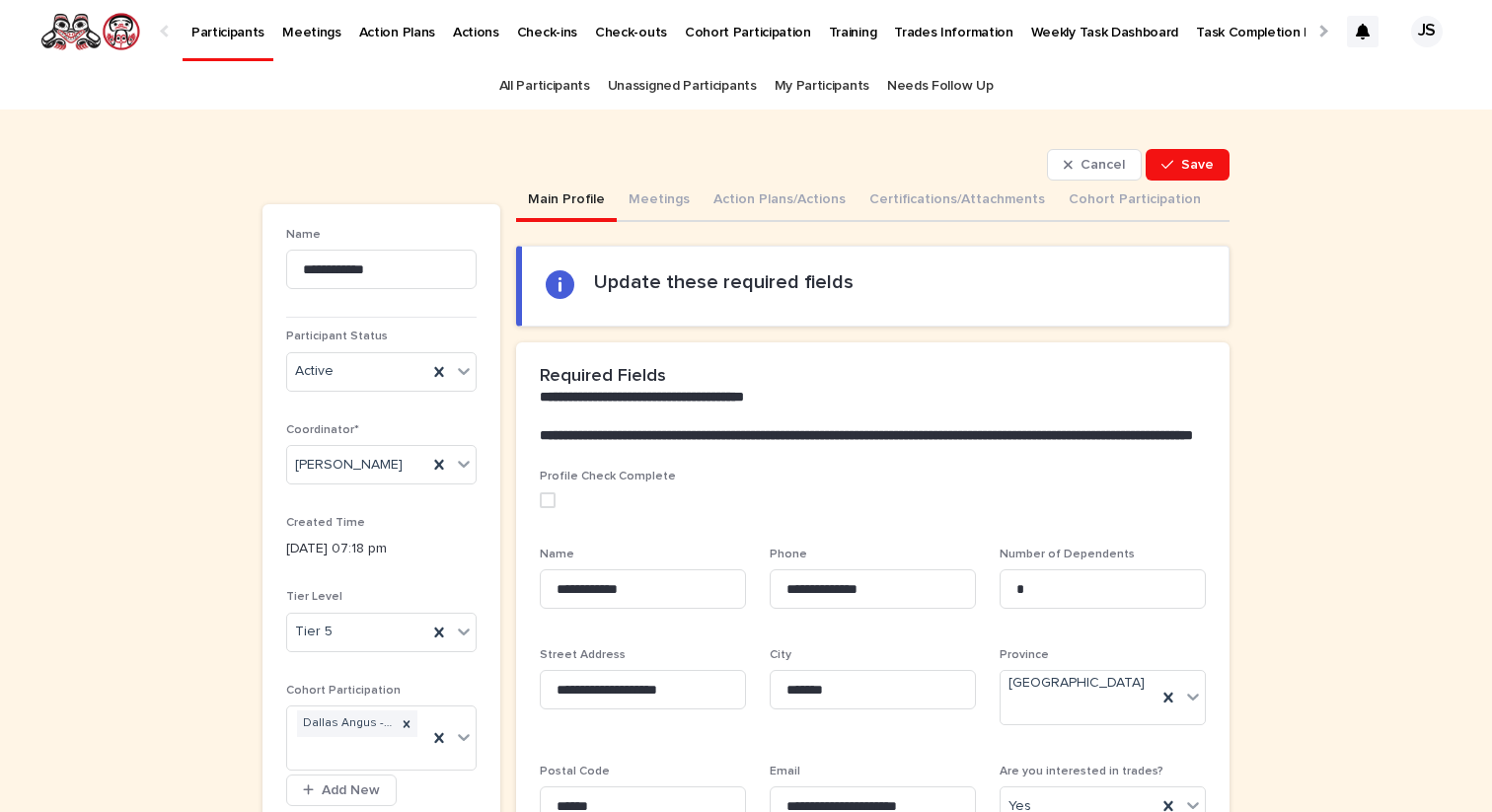
click at [550, 508] on span at bounding box center [548, 500] width 16 height 16
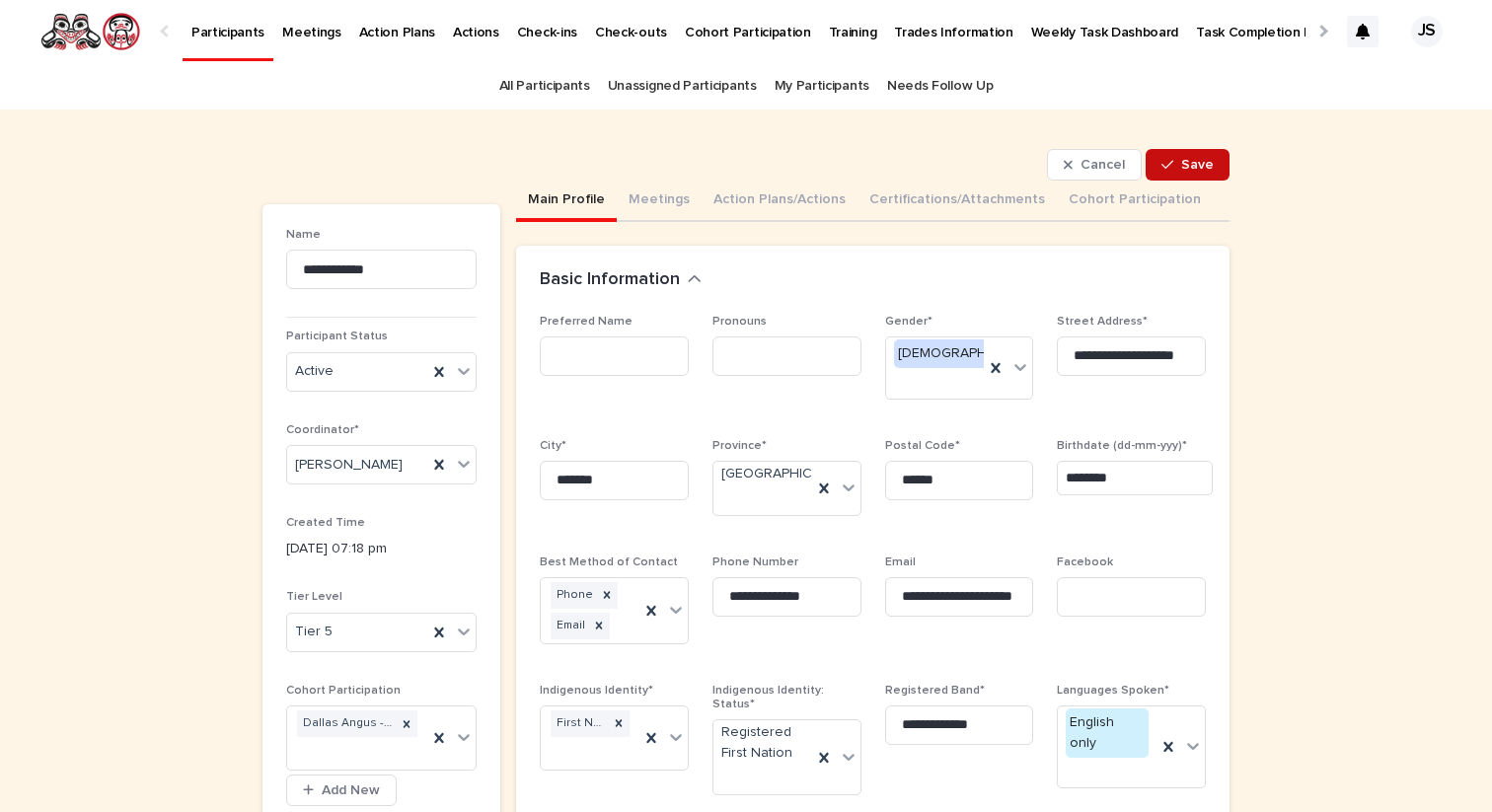
click at [1206, 167] on span "Save" at bounding box center [1197, 165] width 33 height 14
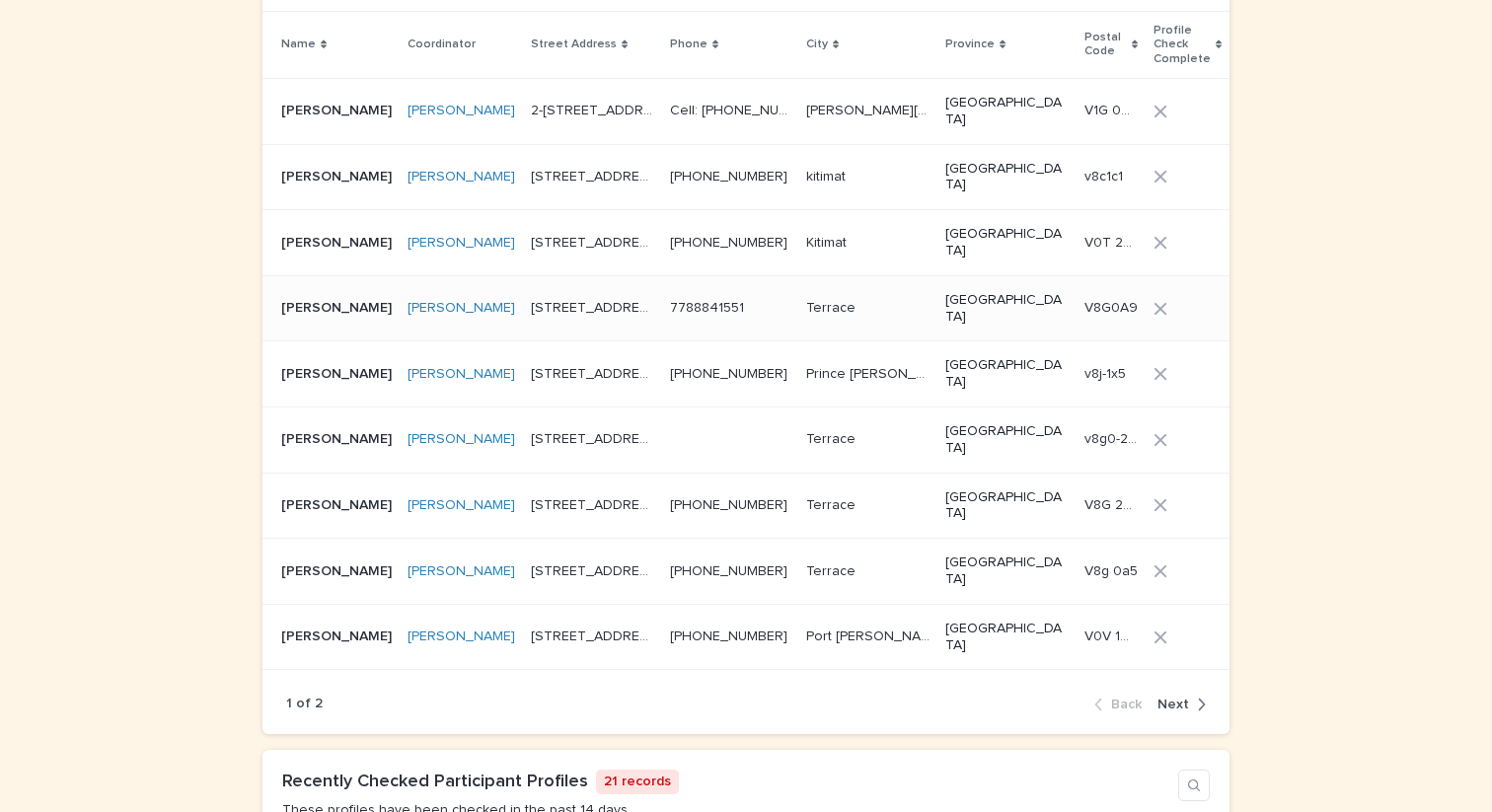
scroll to position [1159, 0]
click at [1184, 694] on span "Next" at bounding box center [1174, 701] width 32 height 14
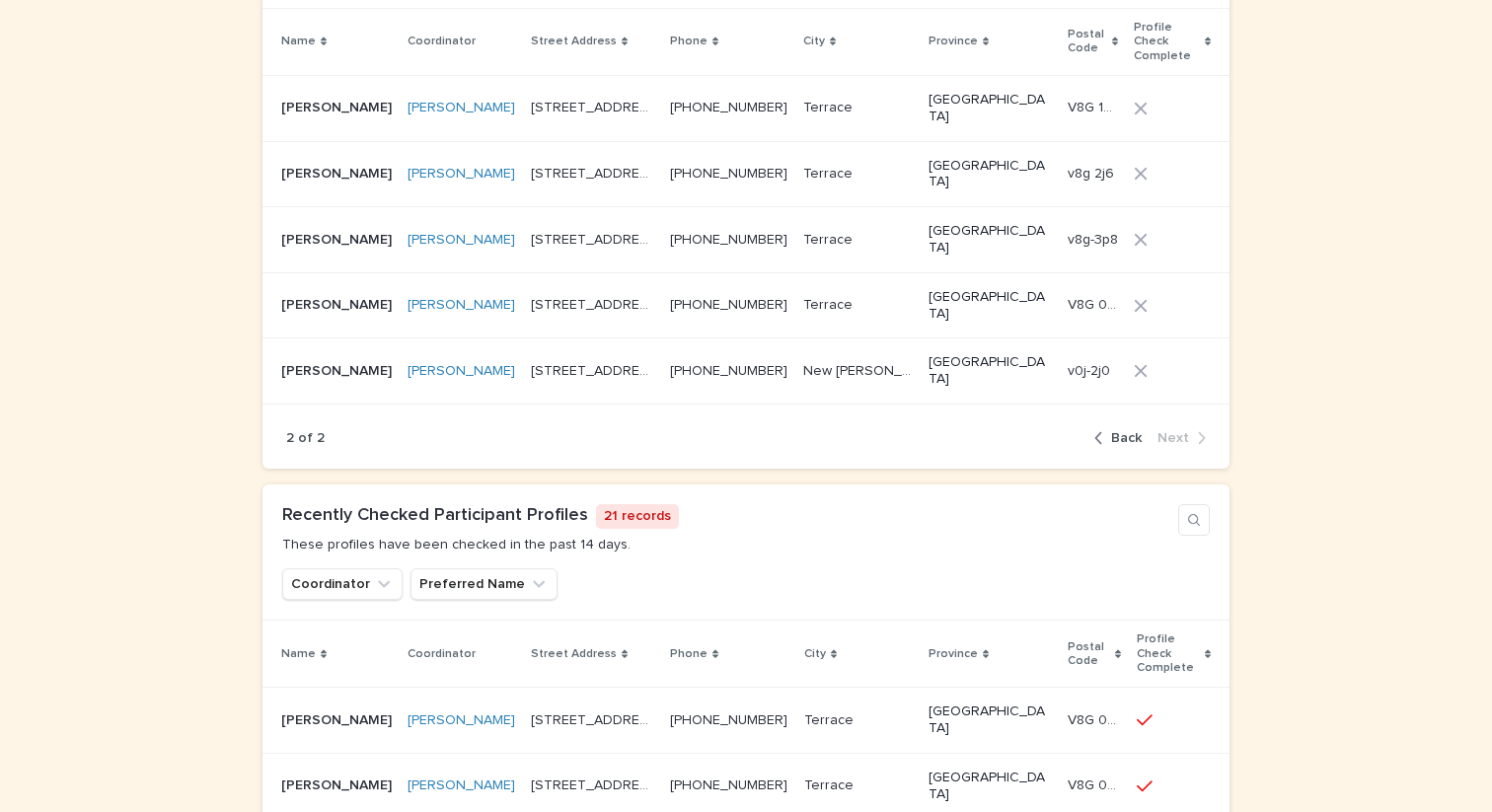
scroll to position [980, 0]
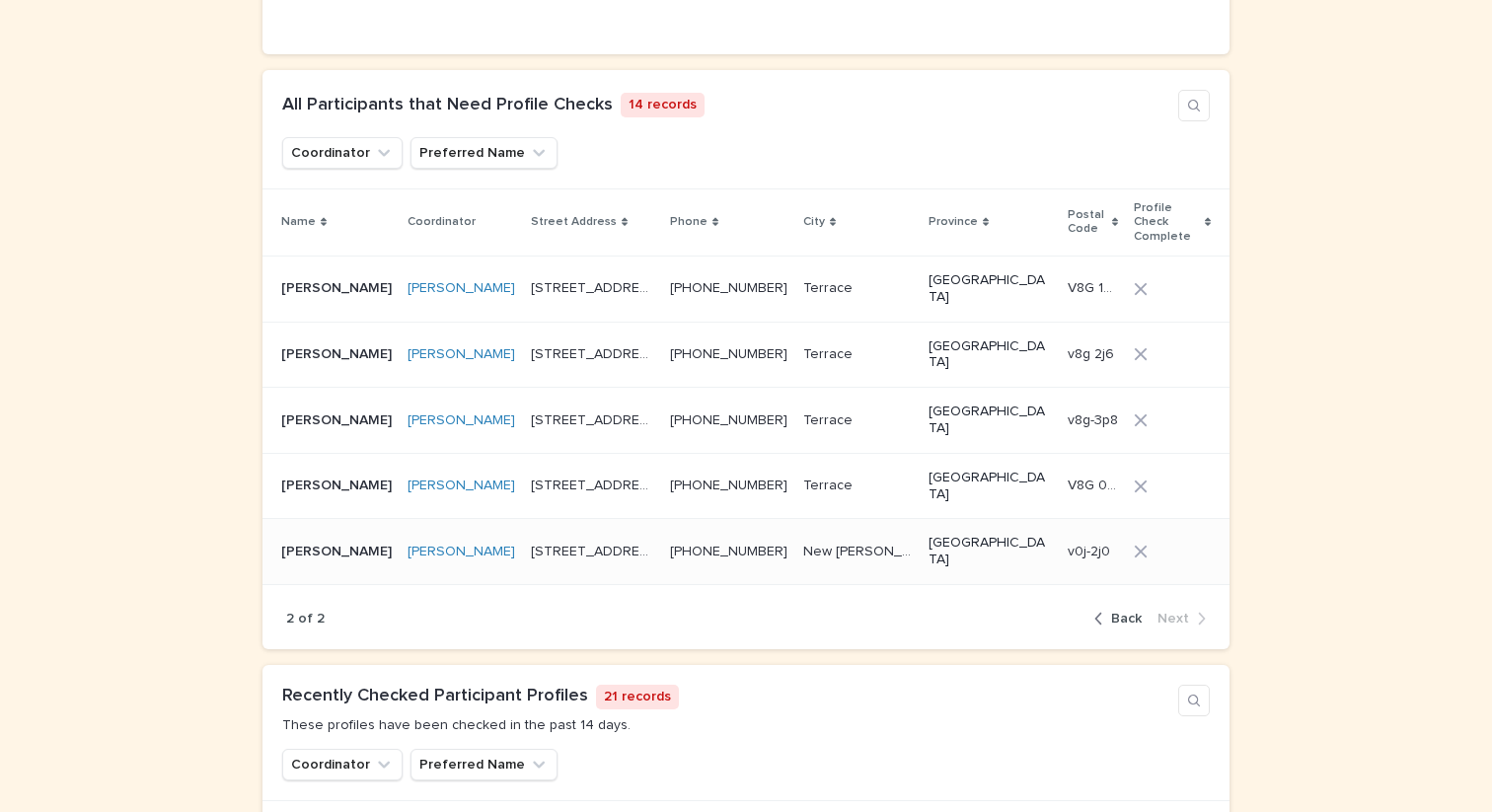
click at [347, 540] on p "[PERSON_NAME]" at bounding box center [338, 550] width 115 height 21
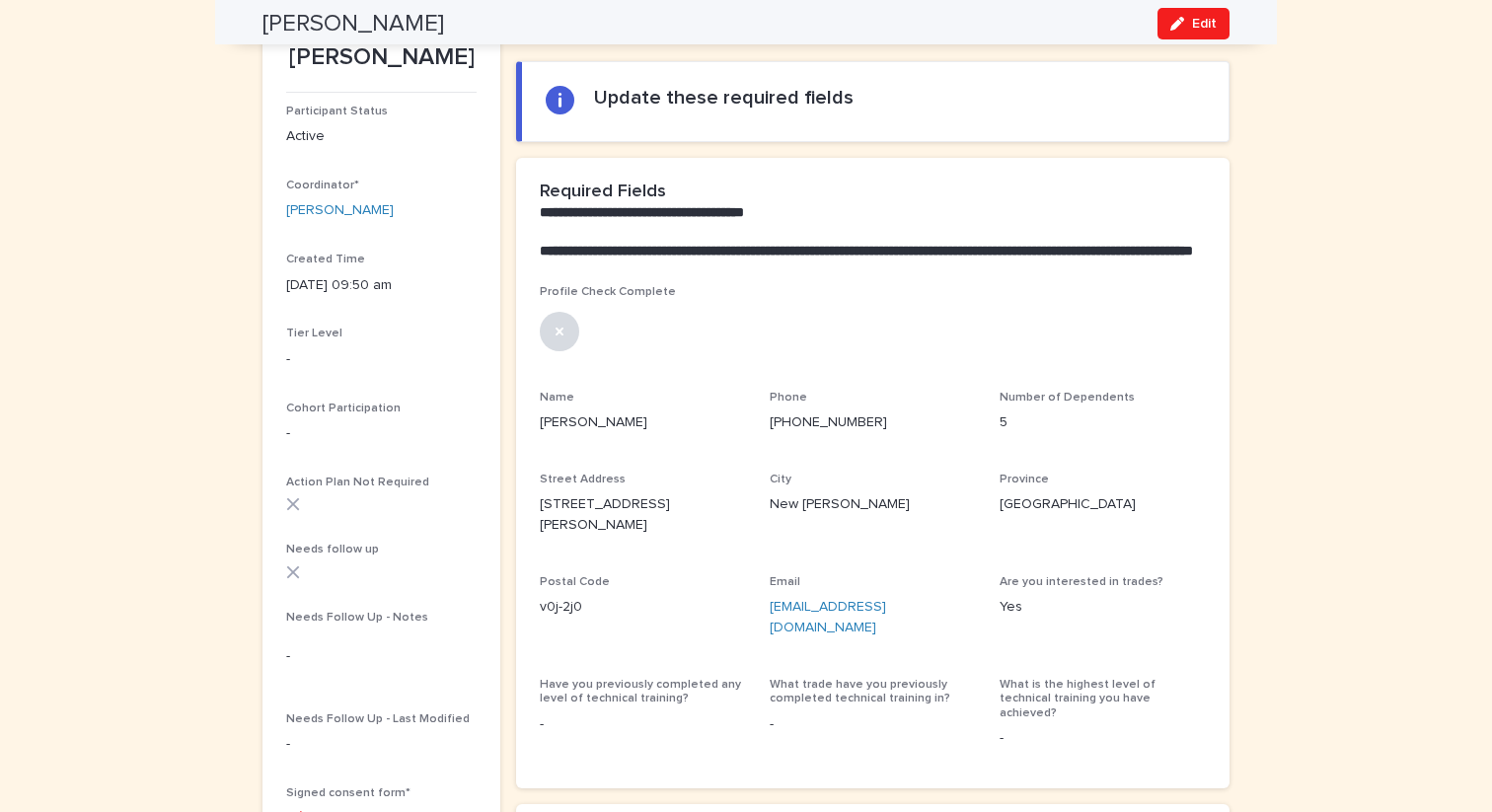
scroll to position [146, 0]
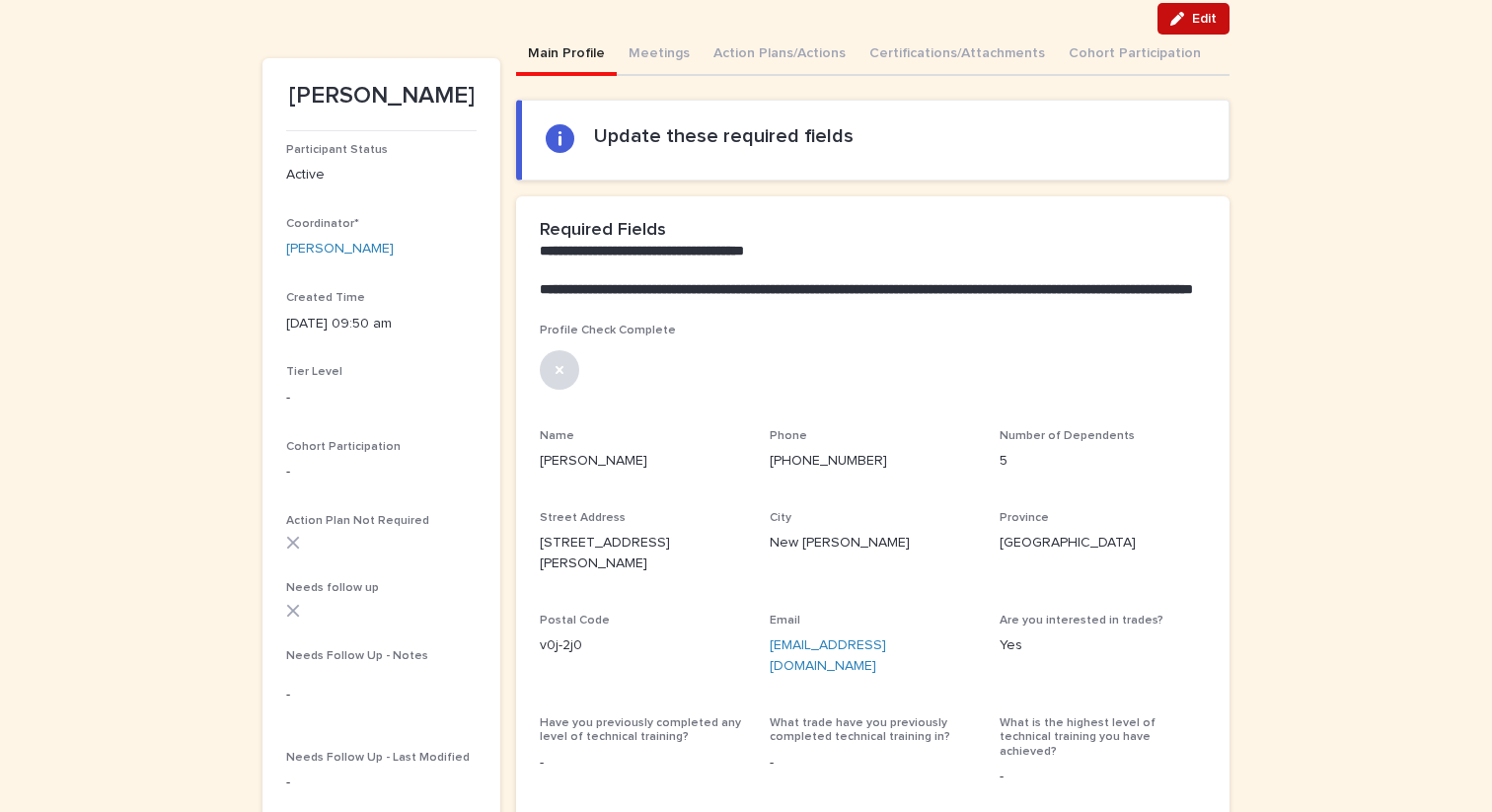
click at [1196, 18] on span "Edit" at bounding box center [1204, 19] width 25 height 14
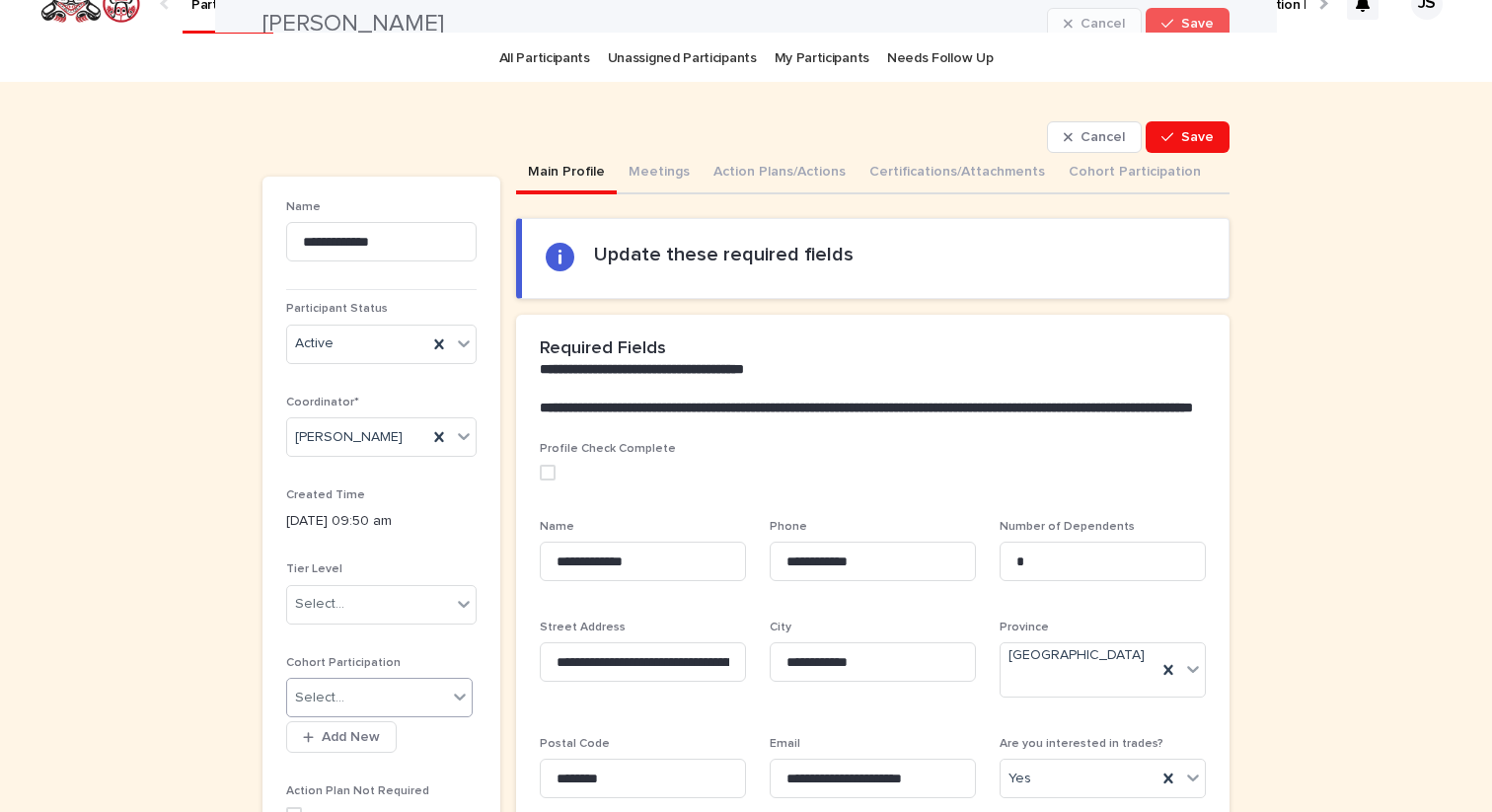
scroll to position [0, 0]
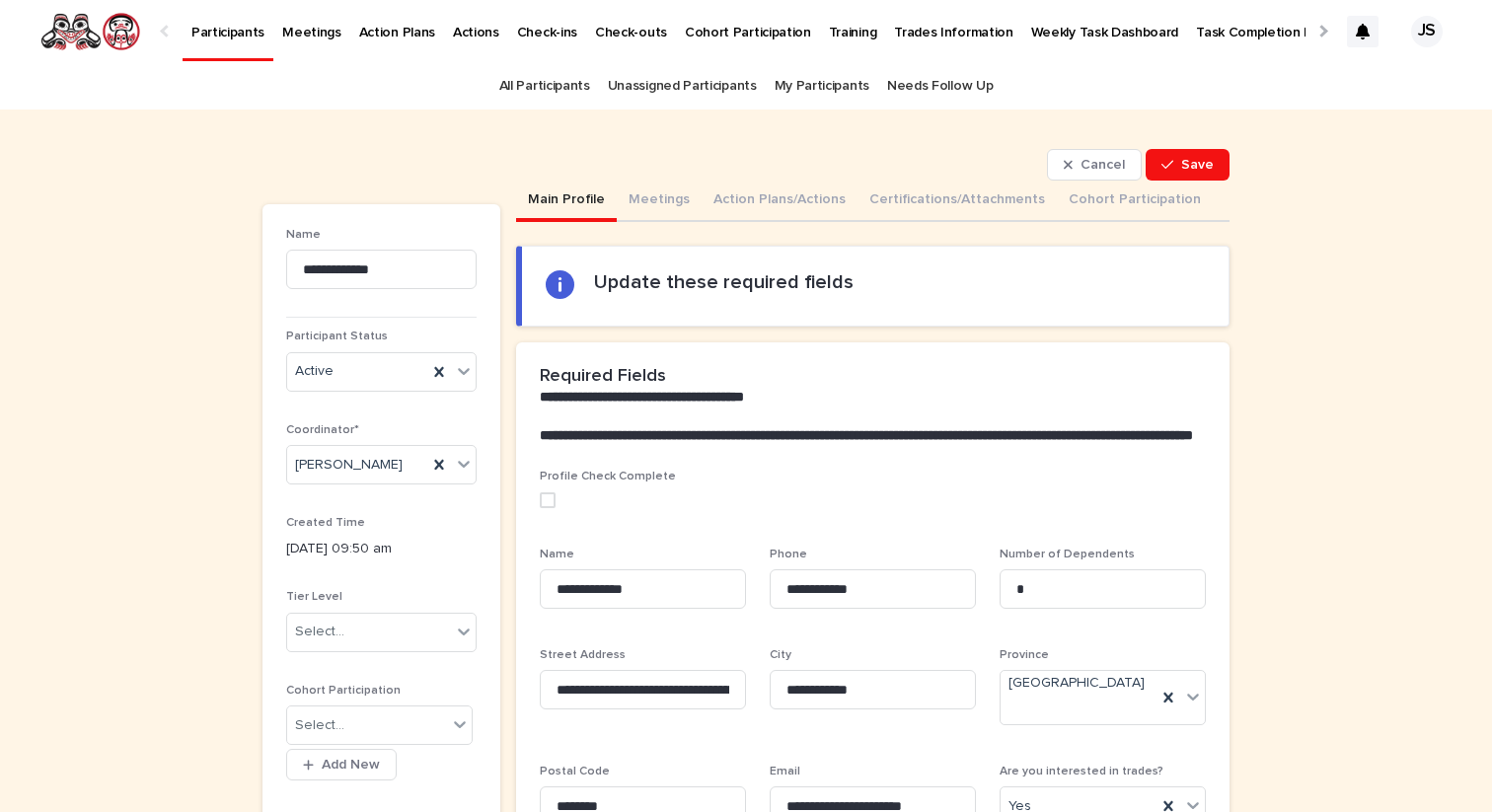
click at [550, 523] on div "Profile Check Complete" at bounding box center [872, 496] width 666 height 53
click at [550, 508] on span at bounding box center [548, 500] width 16 height 16
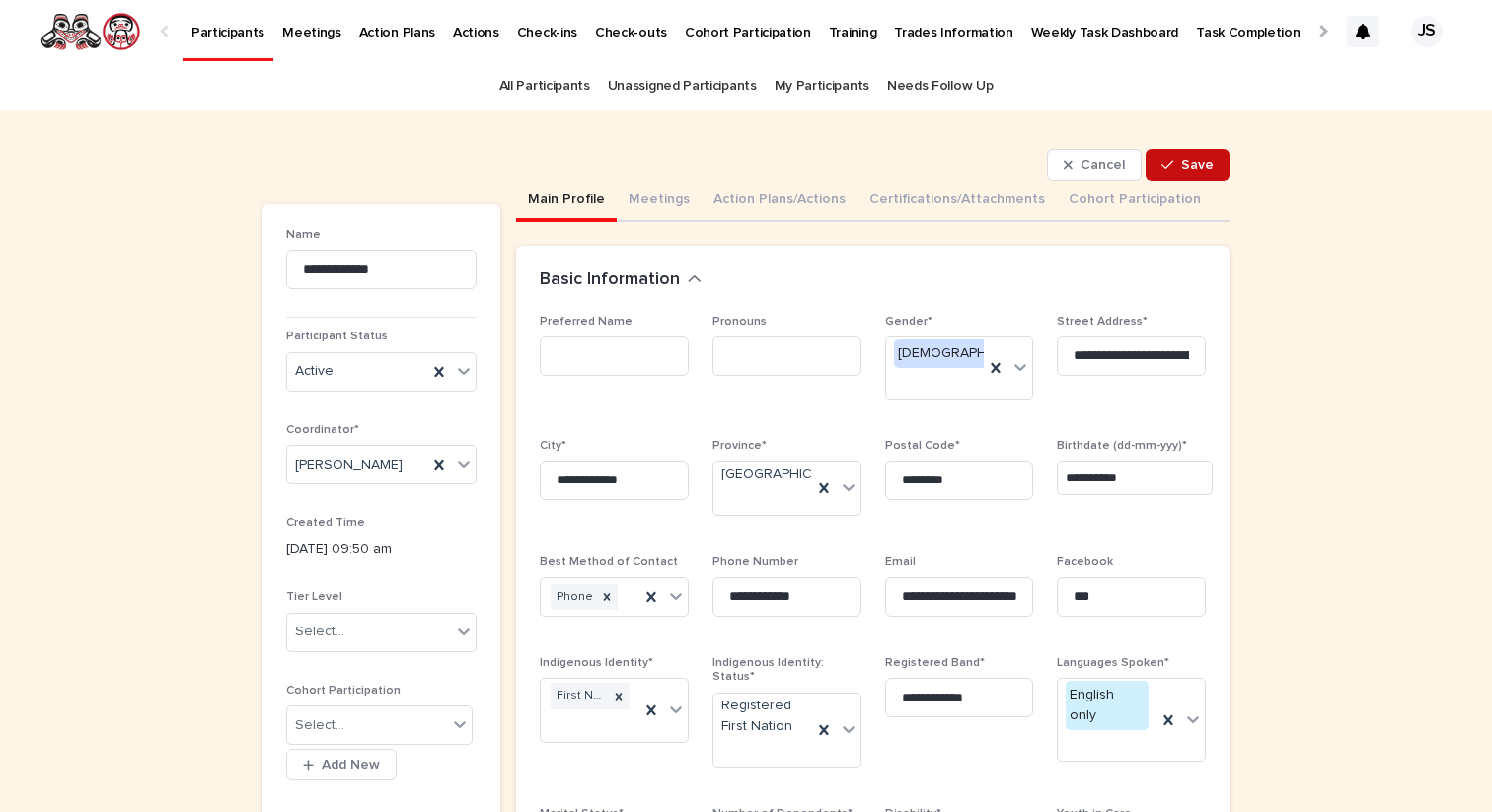
click at [1198, 156] on button "Save" at bounding box center [1188, 165] width 84 height 32
